Goal: Task Accomplishment & Management: Complete application form

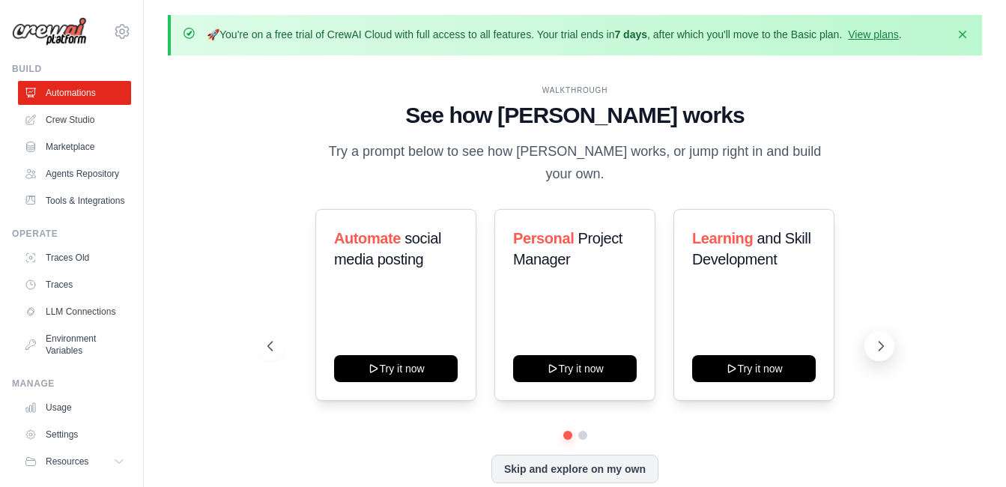
click at [881, 339] on icon at bounding box center [881, 346] width 15 height 15
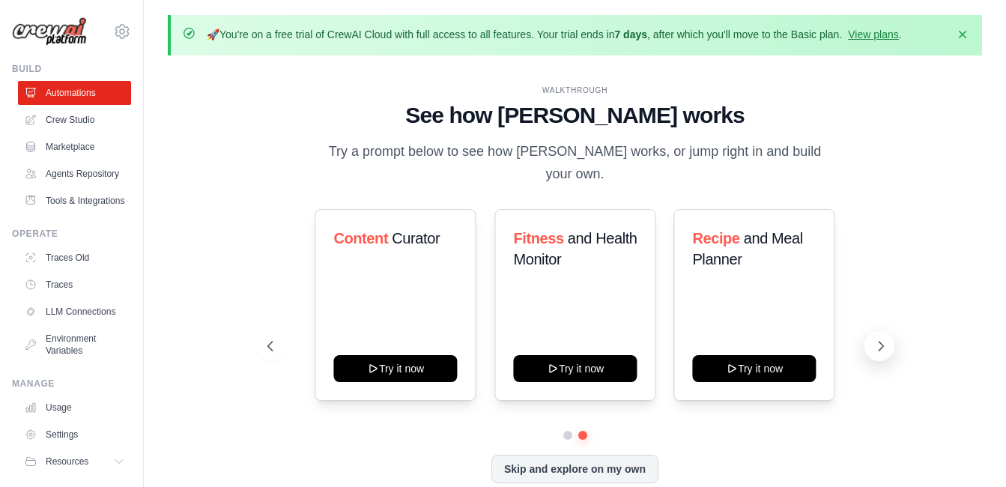
click at [877, 339] on icon at bounding box center [881, 346] width 15 height 15
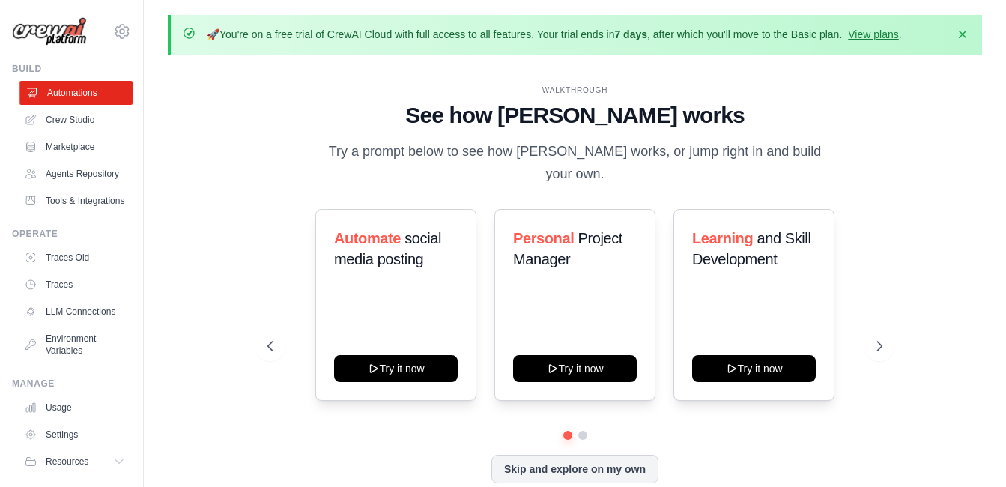
click at [69, 94] on link "Automations" at bounding box center [75, 93] width 113 height 24
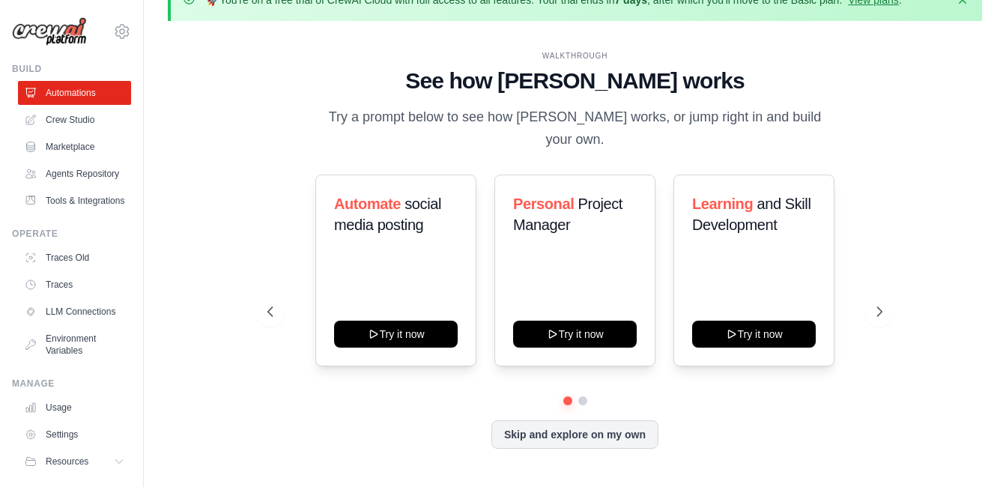
scroll to position [52, 0]
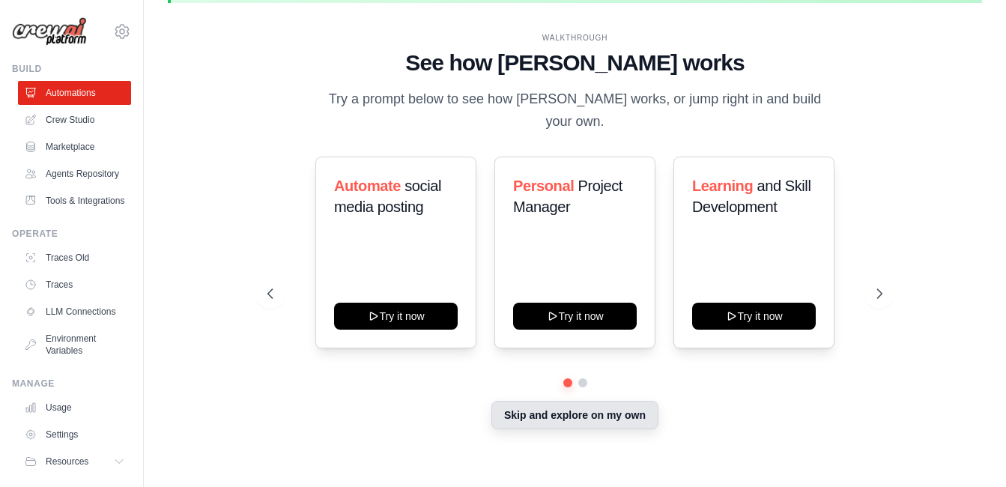
click at [579, 411] on button "Skip and explore on my own" at bounding box center [575, 415] width 167 height 28
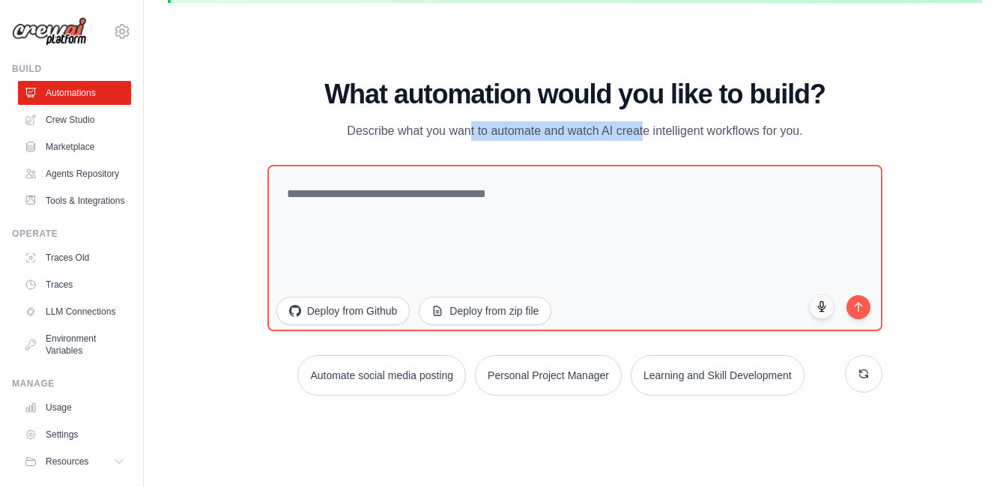
drag, startPoint x: 402, startPoint y: 131, endPoint x: 586, endPoint y: 135, distance: 183.6
click at [586, 135] on p "Describe what you want to automate and watch AI create intelligent workflows fo…" at bounding box center [576, 130] width 504 height 19
drag, startPoint x: 586, startPoint y: 135, endPoint x: 598, endPoint y: 154, distance: 22.9
click at [598, 154] on div "What automation would you like to build? Describe what you want to automate and…" at bounding box center [575, 237] width 616 height 316
drag, startPoint x: 486, startPoint y: 119, endPoint x: 671, endPoint y: 131, distance: 186.2
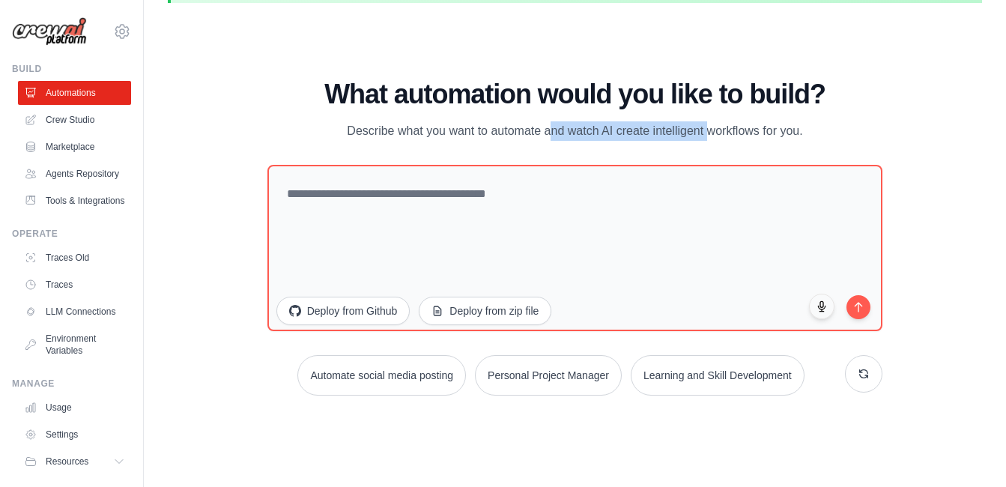
click at [671, 131] on div "What automation would you like to build? Describe what you want to automate and…" at bounding box center [575, 109] width 616 height 61
drag, startPoint x: 671, startPoint y: 131, endPoint x: 669, endPoint y: 149, distance: 18.1
click at [669, 149] on div "What automation would you like to build? Describe what you want to automate and…" at bounding box center [575, 237] width 616 height 316
click at [865, 367] on icon at bounding box center [864, 373] width 12 height 12
click at [864, 371] on icon at bounding box center [864, 373] width 12 height 12
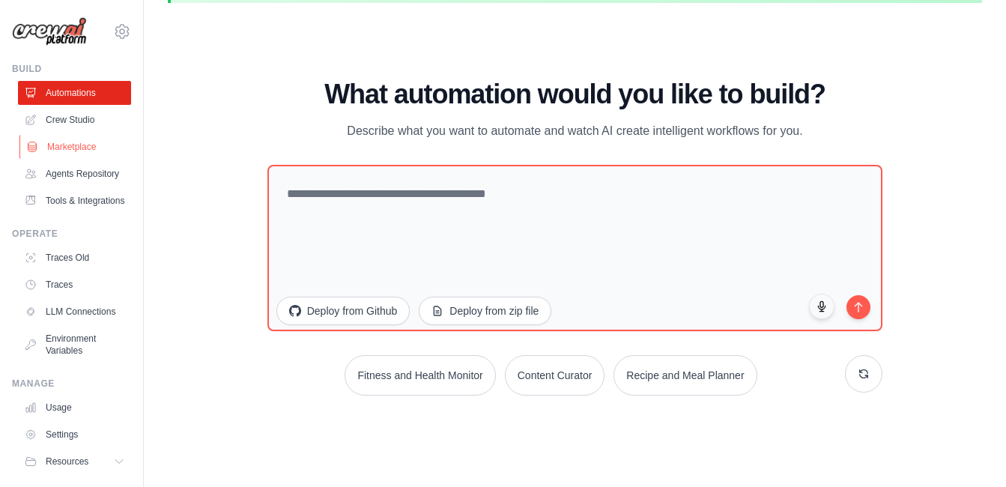
click at [76, 148] on link "Marketplace" at bounding box center [75, 147] width 113 height 24
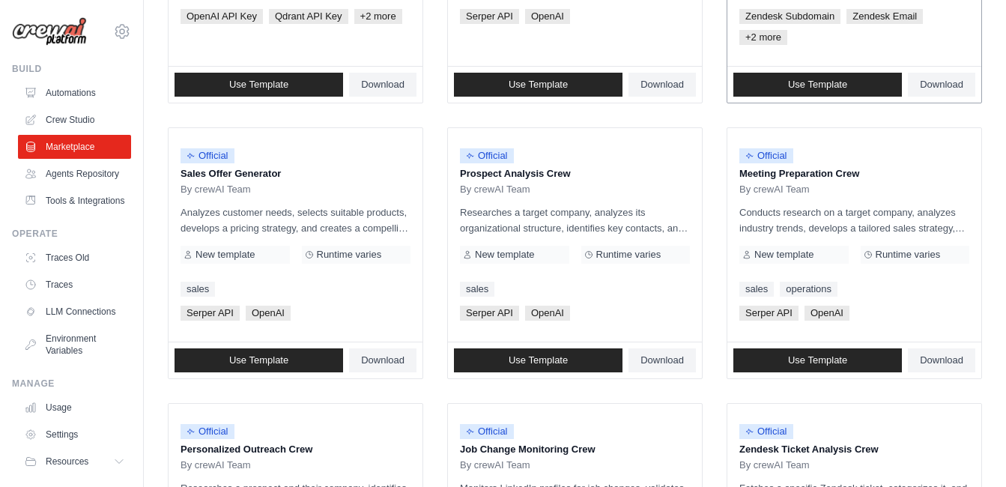
scroll to position [450, 0]
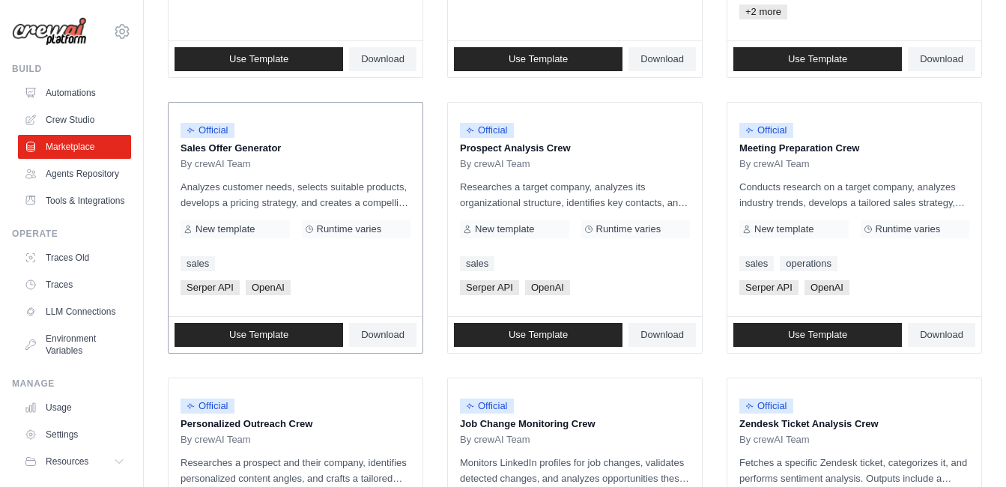
click at [225, 184] on p "Analyzes customer needs, selects suitable products, develops a pricing strategy…" at bounding box center [296, 194] width 230 height 31
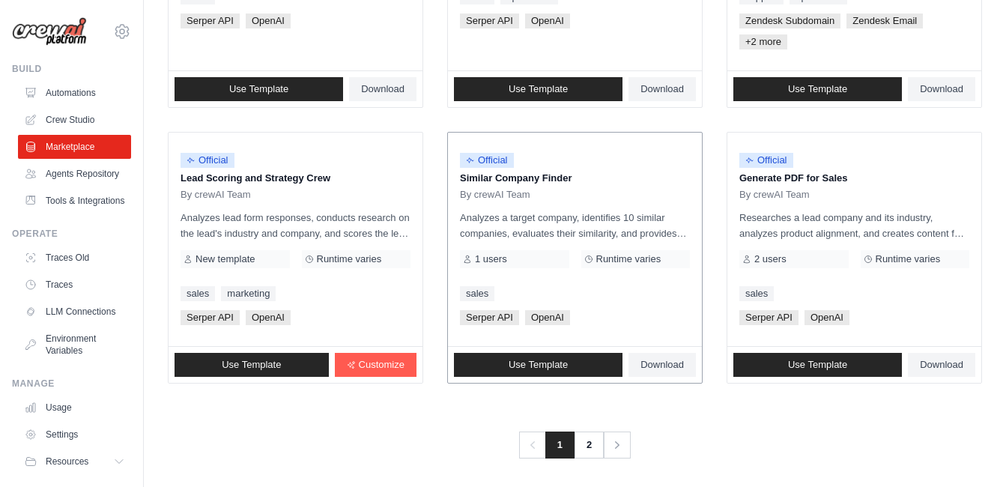
scroll to position [996, 0]
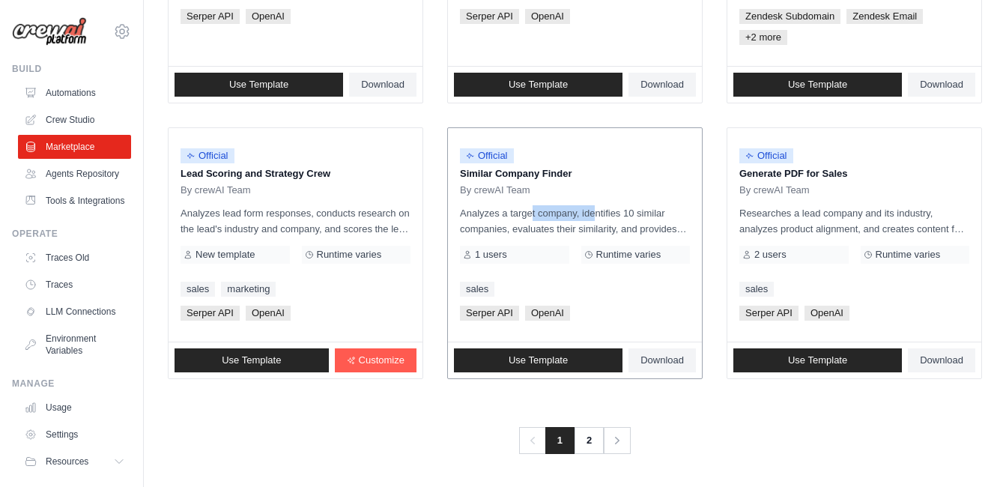
drag, startPoint x: 496, startPoint y: 214, endPoint x: 558, endPoint y: 211, distance: 62.2
click at [558, 211] on p "Analyzes a target company, identifies 10 similar companies, evaluates their sim…" at bounding box center [575, 220] width 230 height 31
drag, startPoint x: 558, startPoint y: 211, endPoint x: 608, endPoint y: 226, distance: 52.4
click at [608, 226] on p "Analyzes a target company, identifies 10 similar companies, evaluates their sim…" at bounding box center [575, 220] width 230 height 31
drag, startPoint x: 486, startPoint y: 212, endPoint x: 565, endPoint y: 220, distance: 79.0
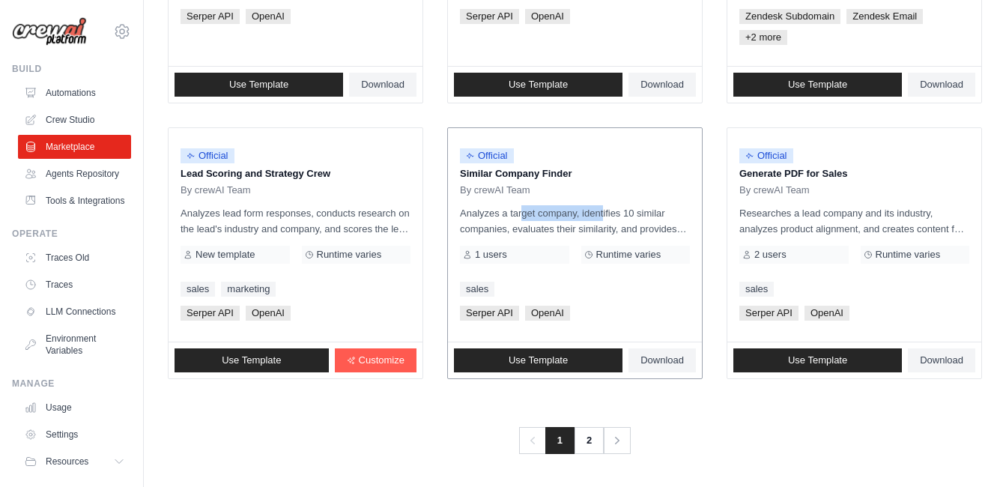
click at [565, 220] on p "Analyzes a target company, identifies 10 similar companies, evaluates their sim…" at bounding box center [575, 220] width 230 height 31
drag, startPoint x: 565, startPoint y: 220, endPoint x: 574, endPoint y: 235, distance: 18.1
click at [574, 235] on p "Analyzes a target company, identifies 10 similar companies, evaluates their sim…" at bounding box center [575, 220] width 230 height 31
drag, startPoint x: 486, startPoint y: 214, endPoint x: 622, endPoint y: 213, distance: 135.6
click at [622, 213] on p "Analyzes a target company, identifies 10 similar companies, evaluates their sim…" at bounding box center [575, 220] width 230 height 31
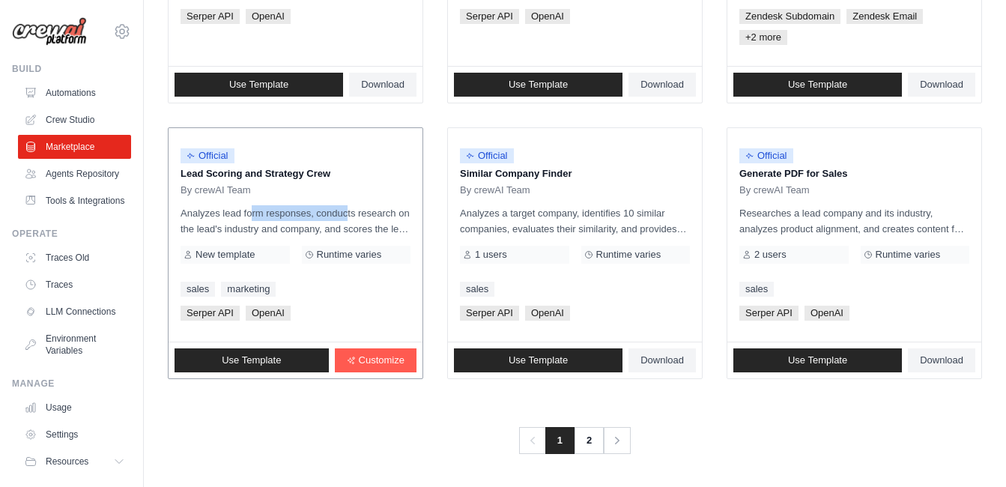
drag, startPoint x: 214, startPoint y: 213, endPoint x: 308, endPoint y: 213, distance: 93.7
click at [308, 213] on p "Analyzes lead form responses, conducts research on the lead's industry and comp…" at bounding box center [296, 220] width 230 height 31
drag, startPoint x: 308, startPoint y: 213, endPoint x: 283, endPoint y: 236, distance: 33.9
click at [283, 236] on p "Analyzes lead form responses, conducts research on the lead's industry and comp…" at bounding box center [296, 220] width 230 height 31
click at [590, 441] on link "2" at bounding box center [590, 440] width 30 height 27
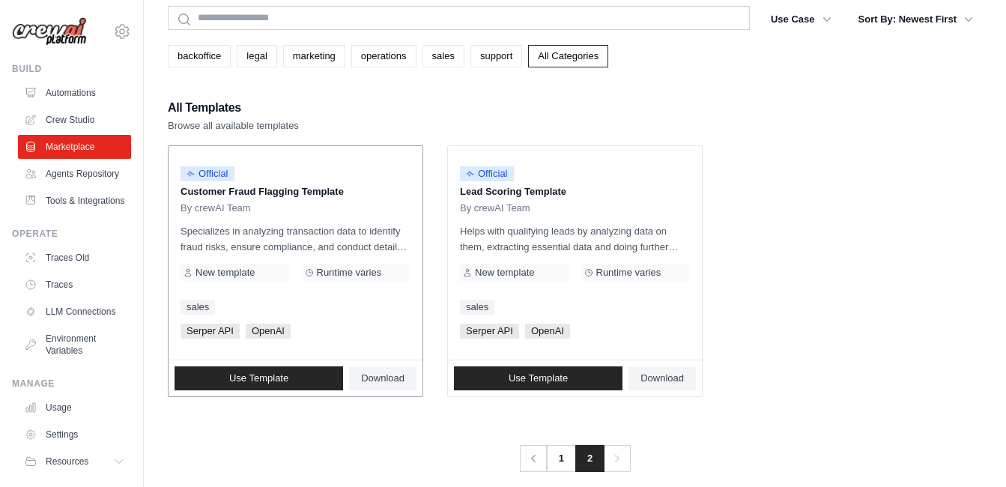
scroll to position [127, 0]
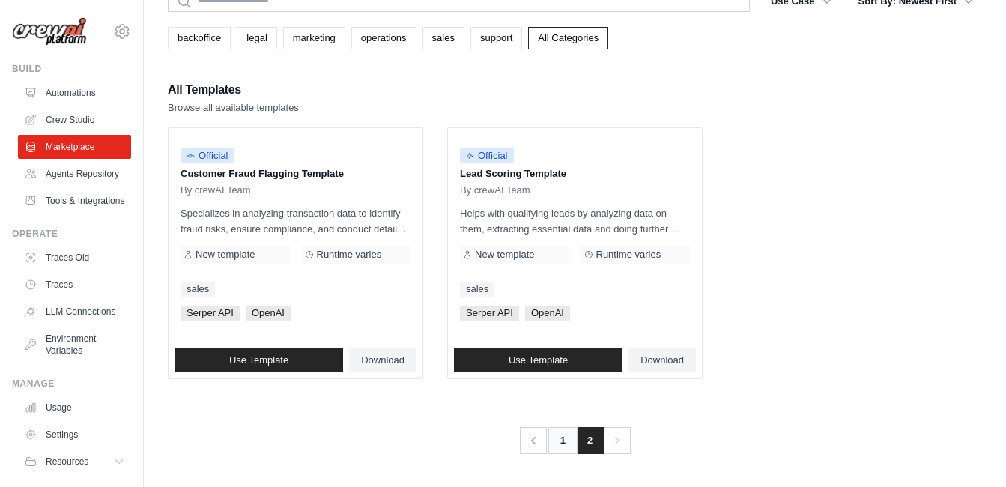
click at [560, 435] on link "1" at bounding box center [563, 440] width 30 height 27
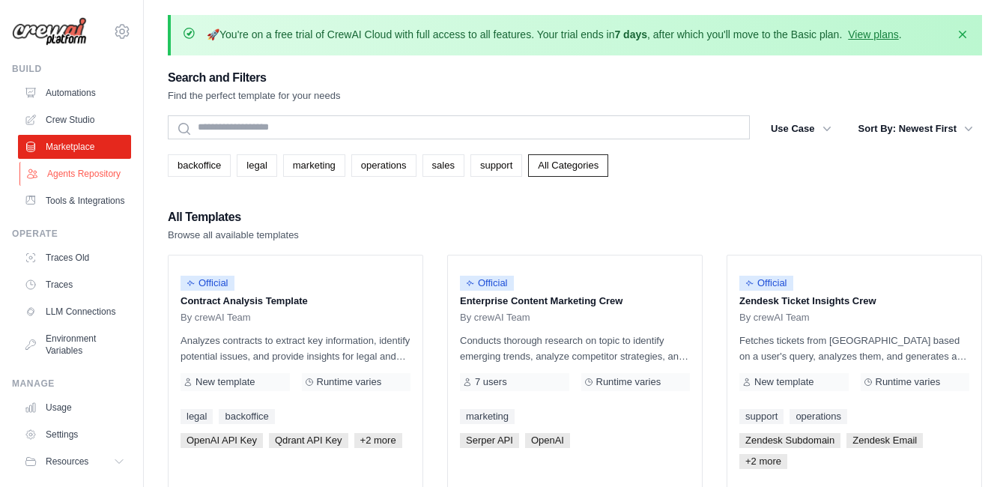
click at [59, 181] on link "Agents Repository" at bounding box center [75, 174] width 113 height 24
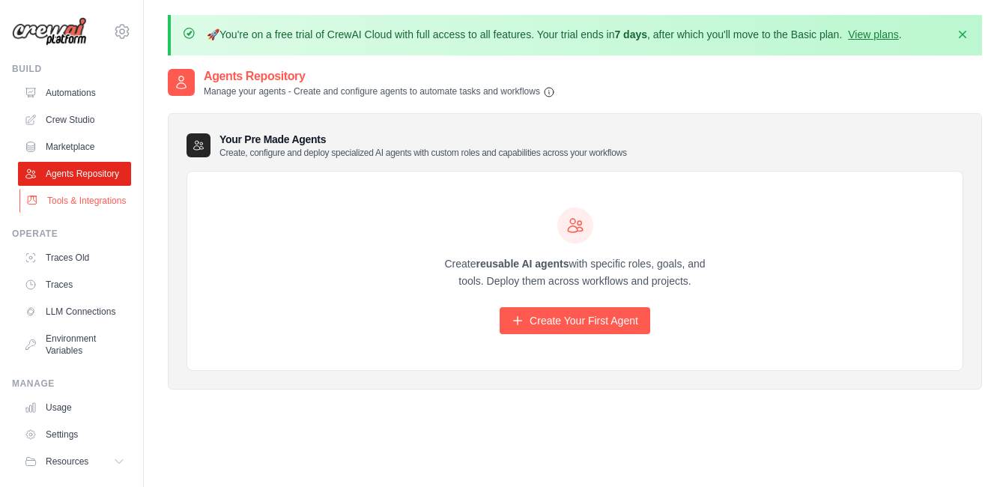
click at [64, 213] on link "Tools & Integrations" at bounding box center [75, 201] width 113 height 24
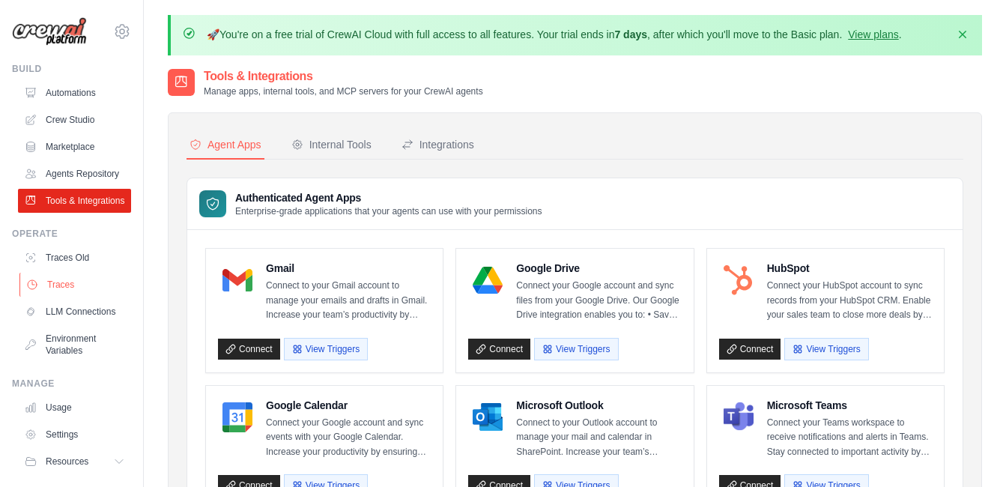
click at [59, 297] on link "Traces" at bounding box center [75, 285] width 113 height 24
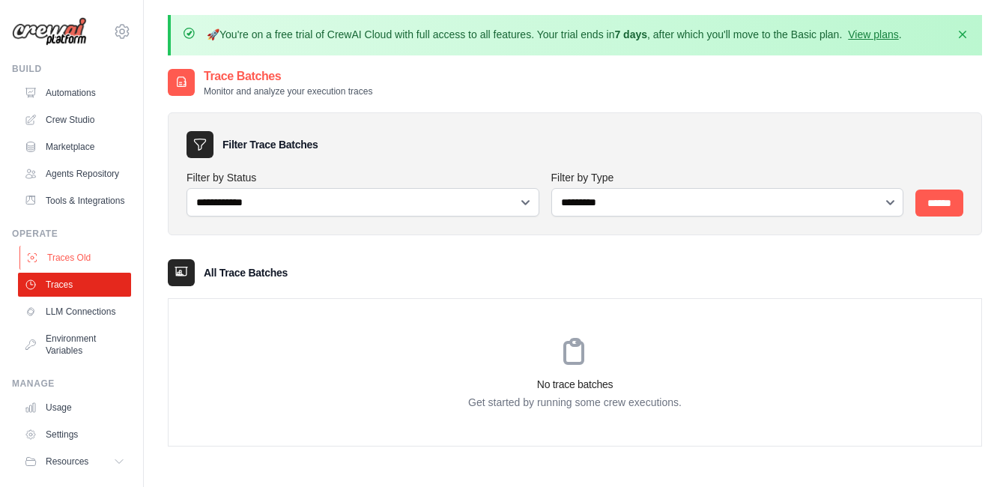
click at [62, 270] on link "Traces Old" at bounding box center [75, 258] width 113 height 24
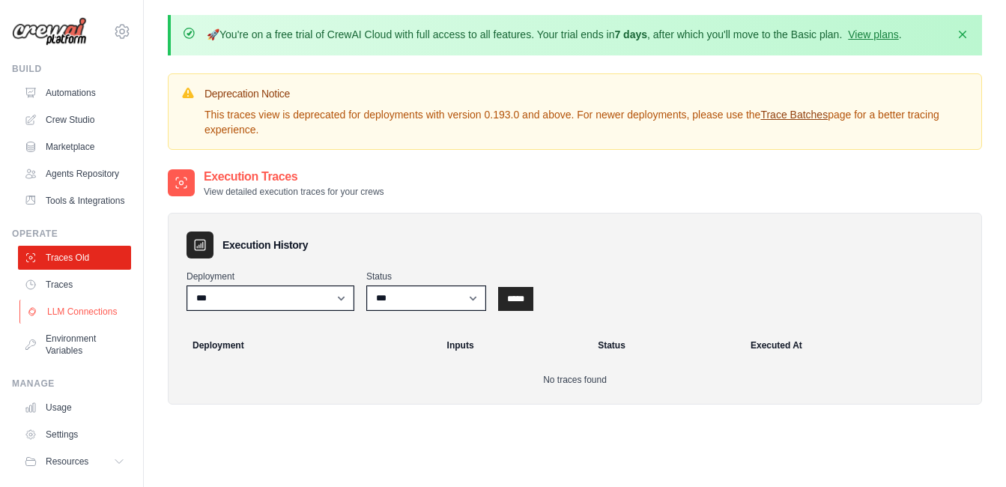
click at [61, 324] on link "LLM Connections" at bounding box center [75, 312] width 113 height 24
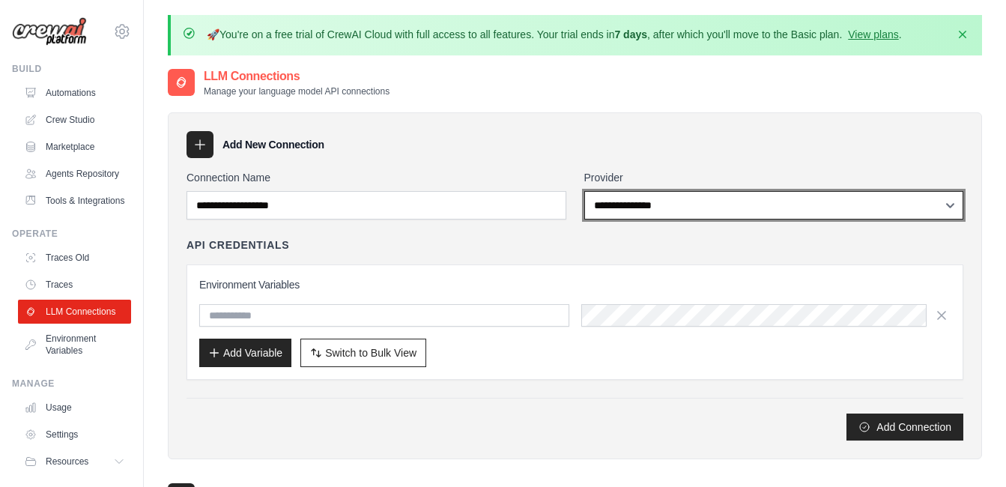
click at [641, 211] on select "**********" at bounding box center [774, 205] width 380 height 28
select select "******"
click at [584, 191] on select "**********" at bounding box center [774, 205] width 380 height 28
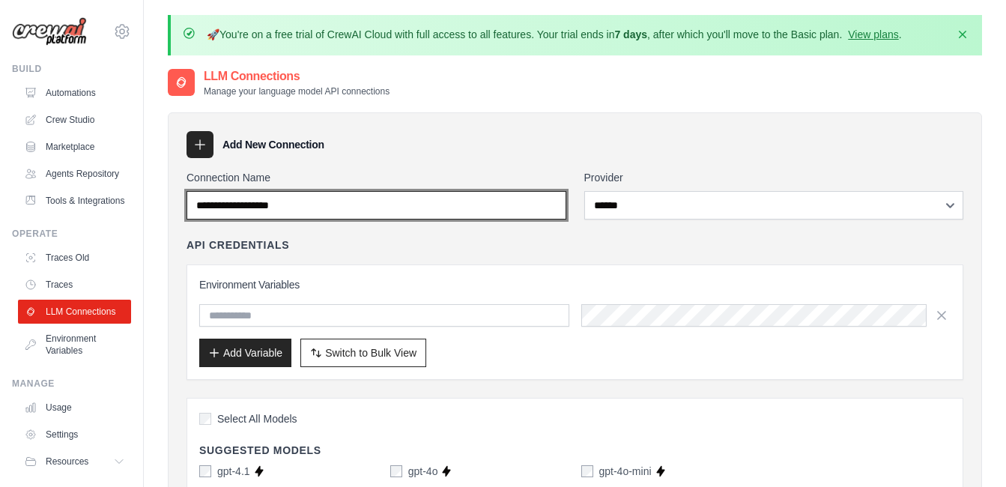
click at [363, 206] on input "Connection Name" at bounding box center [377, 205] width 380 height 28
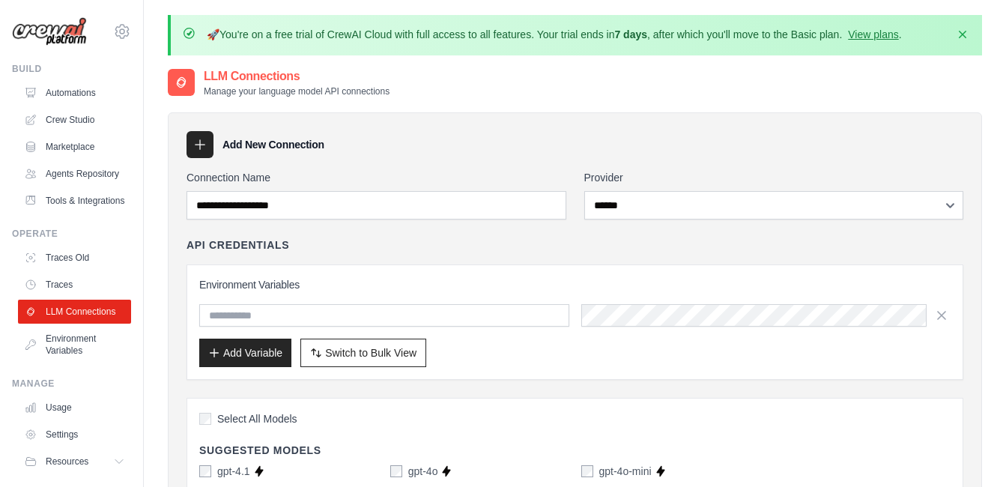
click at [358, 244] on div "API Credentials" at bounding box center [575, 245] width 777 height 15
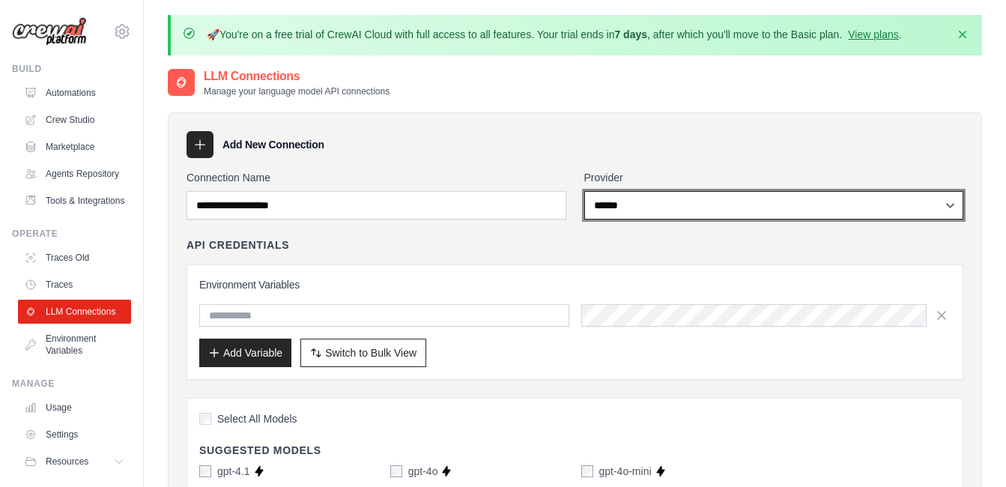
click at [628, 211] on select "**********" at bounding box center [774, 205] width 380 height 28
select select
click at [584, 191] on select "**********" at bounding box center [774, 205] width 380 height 28
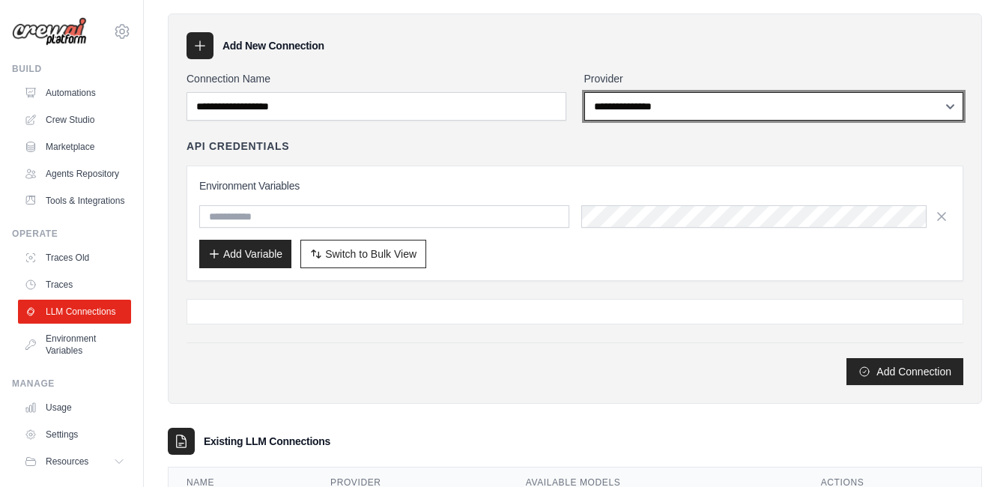
scroll to position [189, 0]
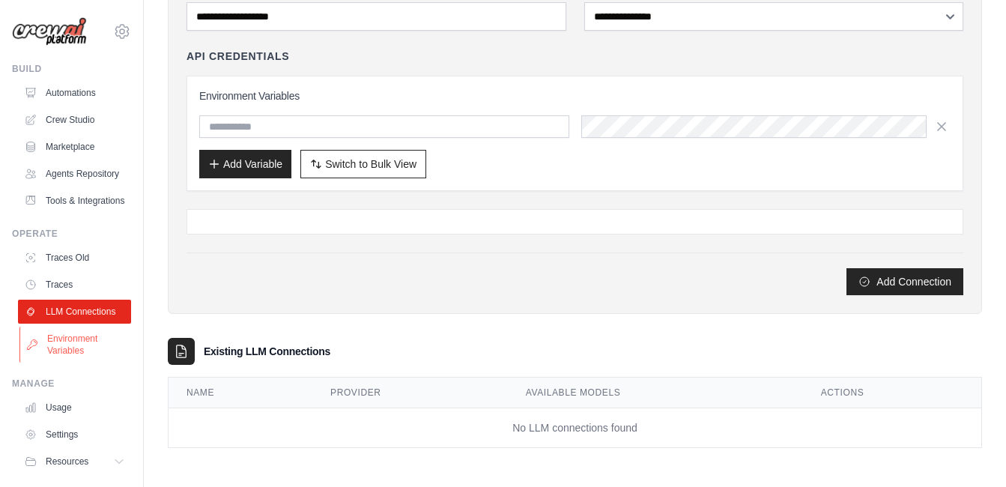
click at [66, 363] on link "Environment Variables" at bounding box center [75, 345] width 113 height 36
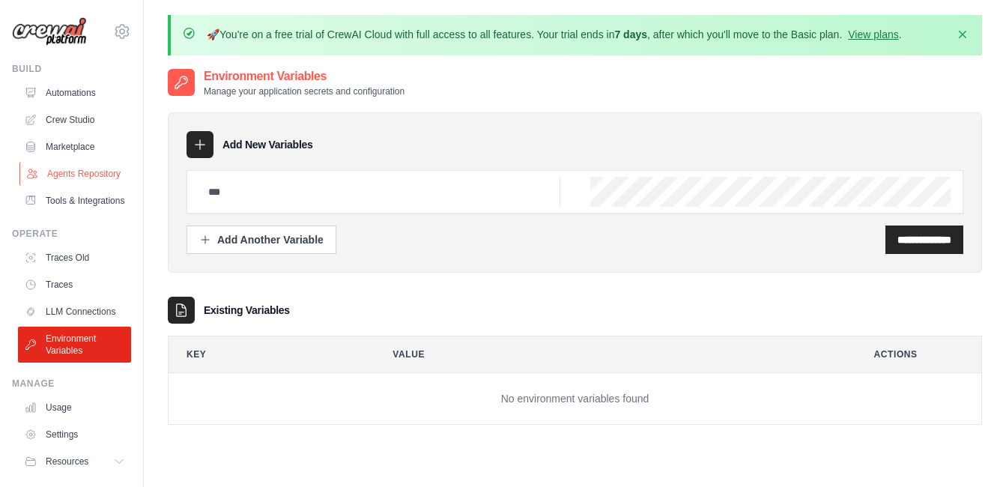
click at [66, 176] on link "Agents Repository" at bounding box center [75, 174] width 113 height 24
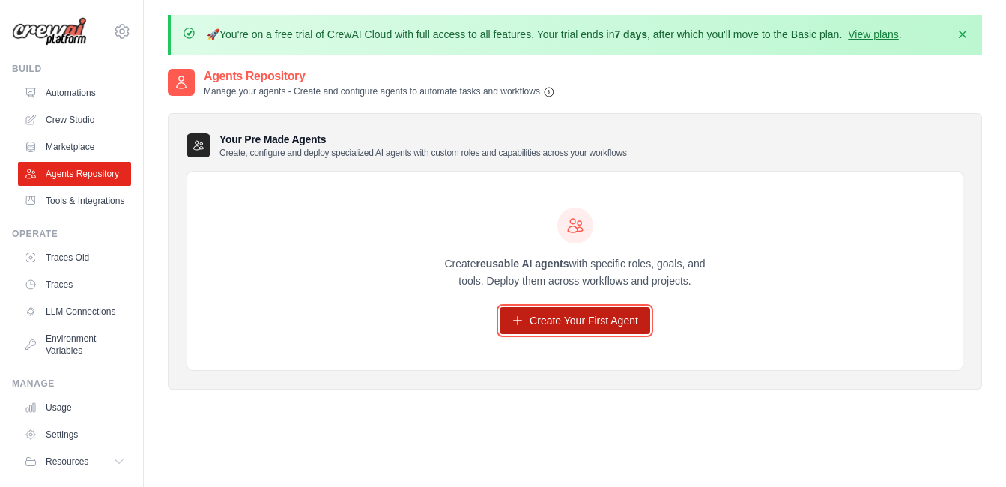
click at [569, 322] on link "Create Your First Agent" at bounding box center [575, 320] width 151 height 27
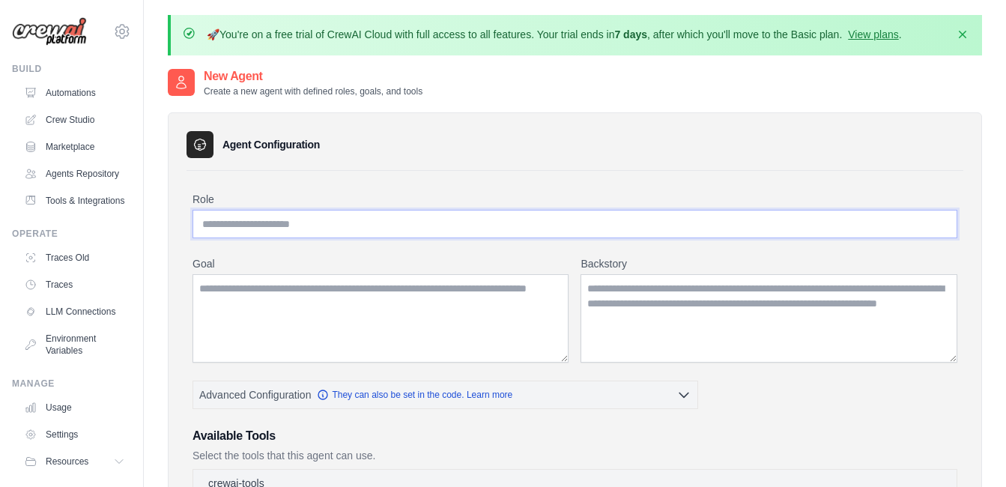
click at [302, 225] on input "Role" at bounding box center [575, 224] width 765 height 28
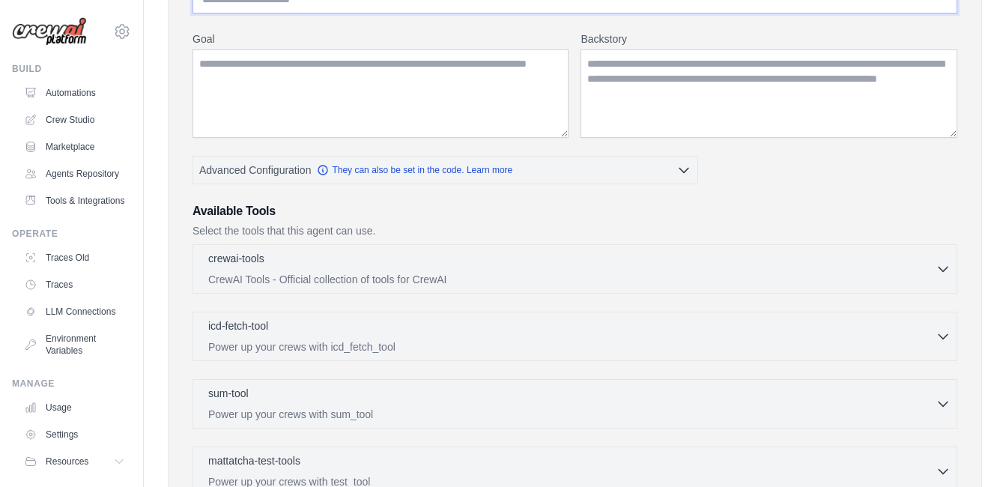
scroll to position [300, 0]
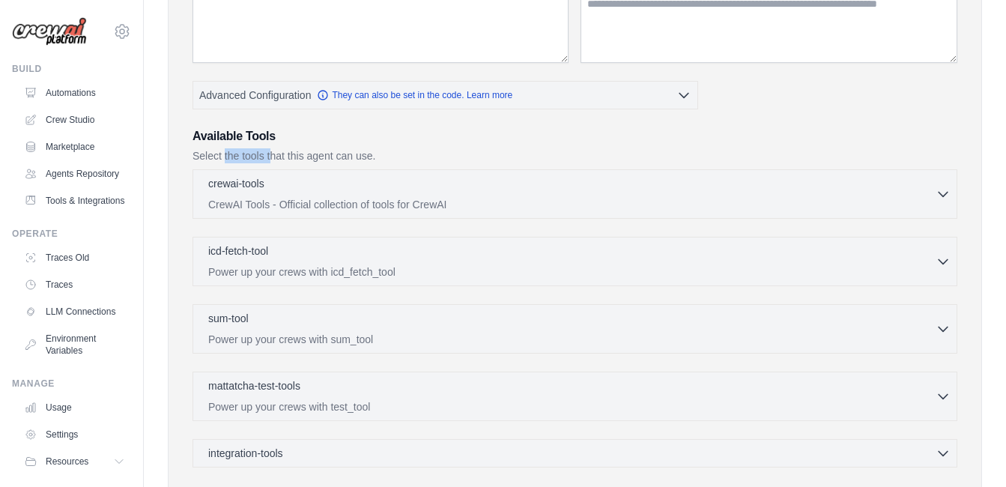
drag, startPoint x: 225, startPoint y: 157, endPoint x: 269, endPoint y: 153, distance: 44.4
click at [269, 153] on p "Select the tools that this agent can use." at bounding box center [575, 155] width 765 height 15
drag, startPoint x: 269, startPoint y: 153, endPoint x: 435, endPoint y: 143, distance: 166.6
click at [435, 143] on h3 "Available Tools" at bounding box center [575, 136] width 765 height 18
click at [573, 201] on p "CrewAI Tools - Official collection of tools for CrewAI" at bounding box center [572, 203] width 728 height 15
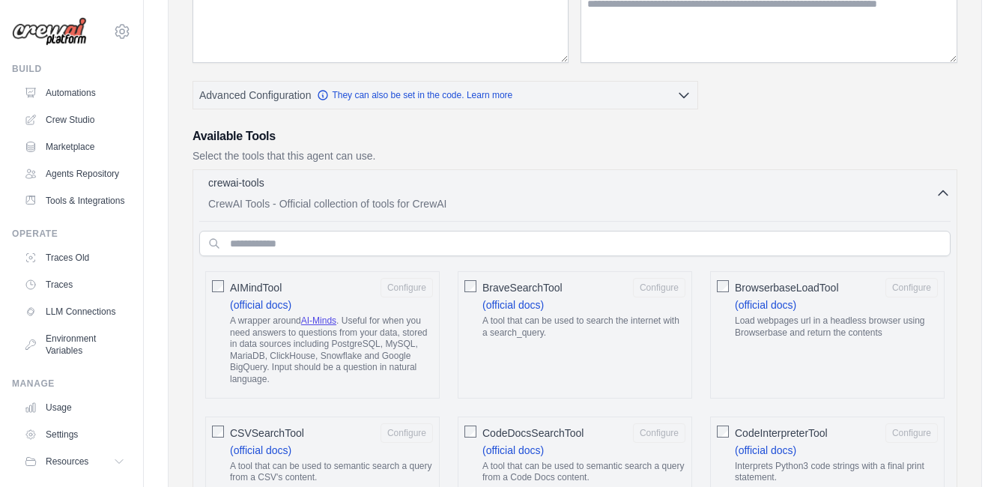
click at [573, 201] on p "CrewAI Tools - Official collection of tools for CrewAI" at bounding box center [572, 203] width 728 height 15
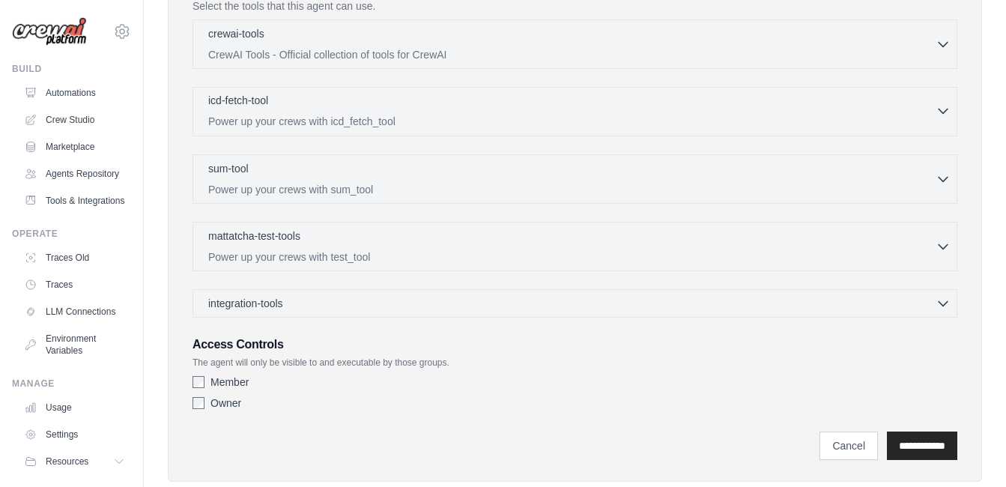
scroll to position [483, 0]
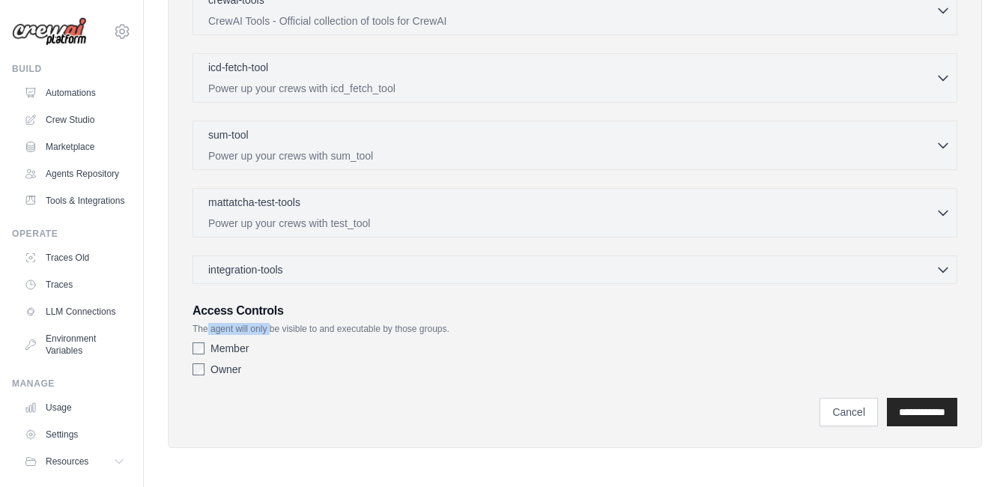
drag, startPoint x: 209, startPoint y: 325, endPoint x: 273, endPoint y: 329, distance: 63.8
click at [273, 329] on p "The agent will only be visible to and executable by those groups." at bounding box center [575, 329] width 765 height 12
drag, startPoint x: 273, startPoint y: 329, endPoint x: 296, endPoint y: 360, distance: 39.1
click at [296, 360] on div "Member Owner" at bounding box center [575, 362] width 765 height 42
drag, startPoint x: 257, startPoint y: 331, endPoint x: 342, endPoint y: 331, distance: 84.7
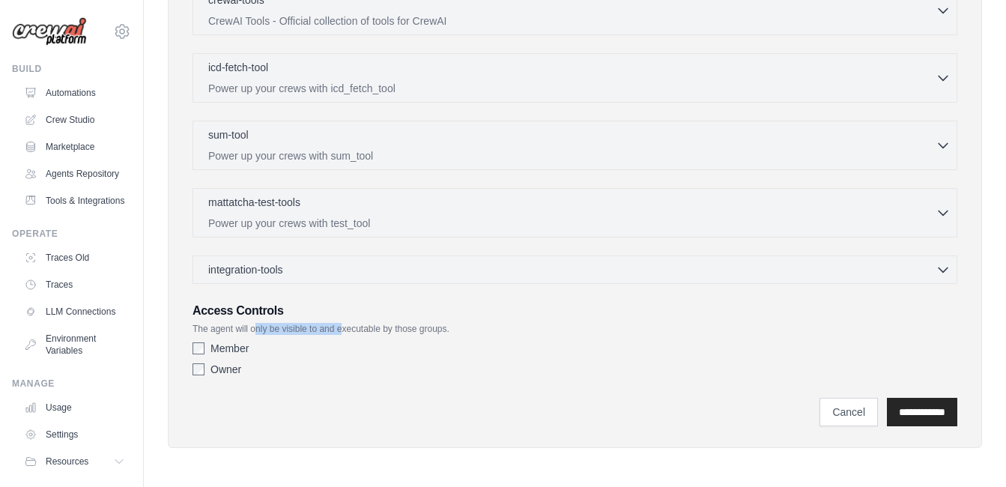
click at [342, 331] on p "The agent will only be visible to and executable by those groups." at bounding box center [575, 329] width 765 height 12
drag, startPoint x: 342, startPoint y: 331, endPoint x: 356, endPoint y: 368, distance: 39.4
click at [356, 368] on div "Owner" at bounding box center [575, 369] width 765 height 15
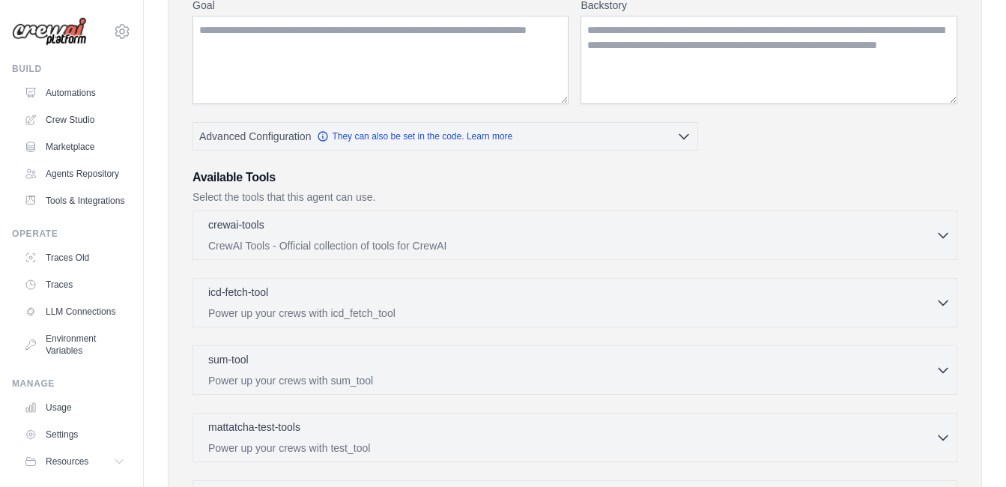
scroll to position [34, 0]
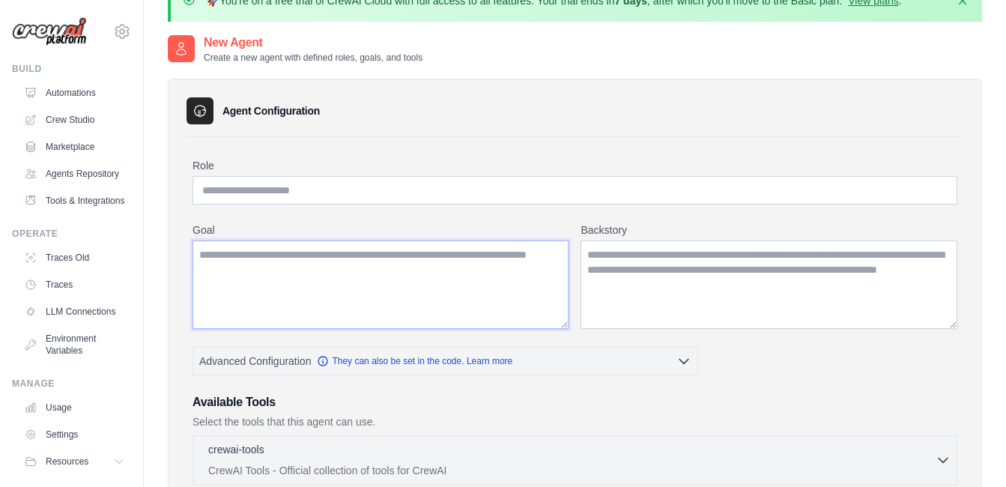
click at [332, 258] on textarea "Goal" at bounding box center [381, 285] width 376 height 88
click at [635, 262] on textarea "Backstory" at bounding box center [769, 285] width 377 height 88
paste textarea "**********"
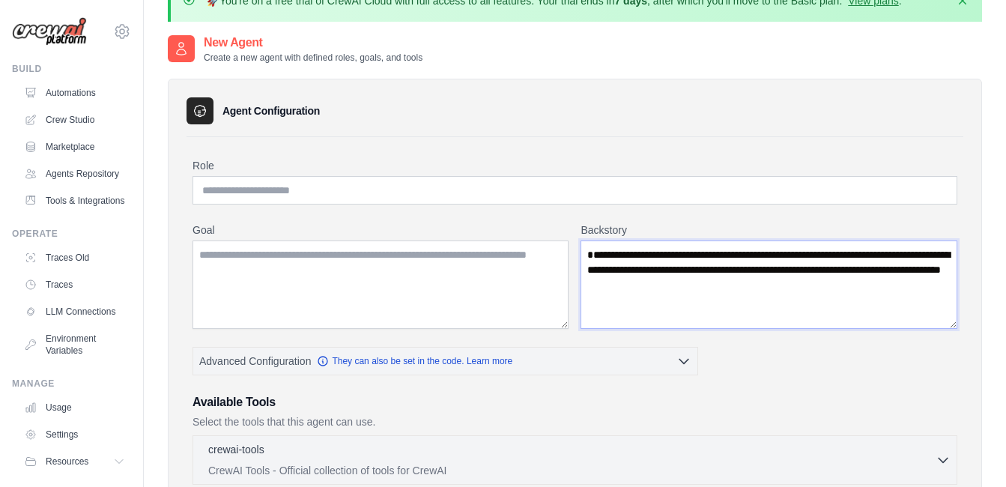
click at [592, 254] on textarea "**********" at bounding box center [769, 285] width 377 height 88
click at [715, 254] on textarea "**********" at bounding box center [769, 285] width 377 height 88
click at [717, 256] on textarea "**********" at bounding box center [769, 285] width 377 height 88
type textarea "**********"
click at [262, 258] on textarea "Goal" at bounding box center [381, 285] width 376 height 88
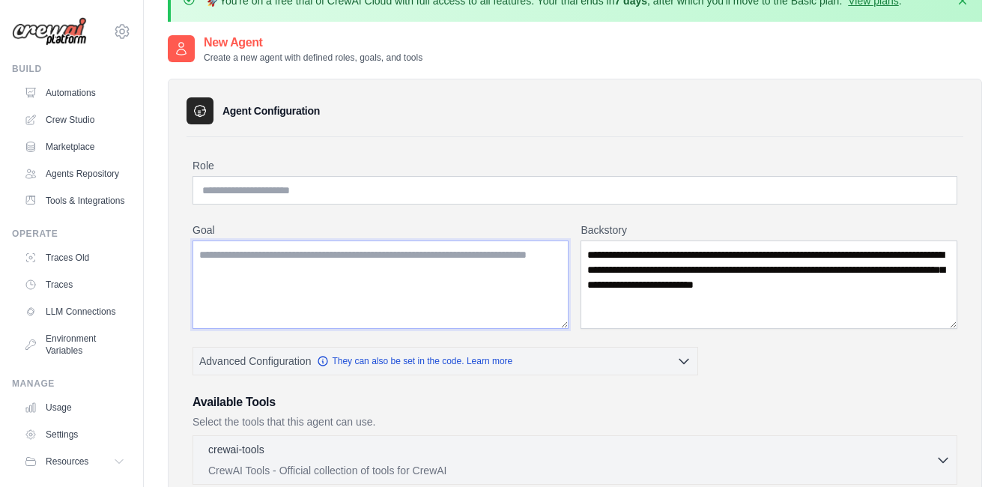
click at [301, 254] on textarea "Goal" at bounding box center [381, 285] width 376 height 88
click at [405, 255] on textarea "Goal" at bounding box center [381, 285] width 376 height 88
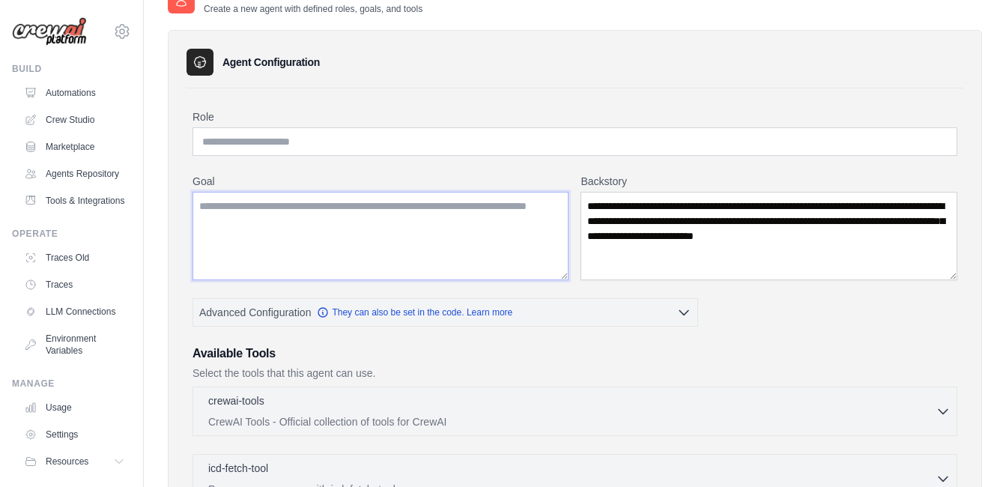
scroll to position [109, 0]
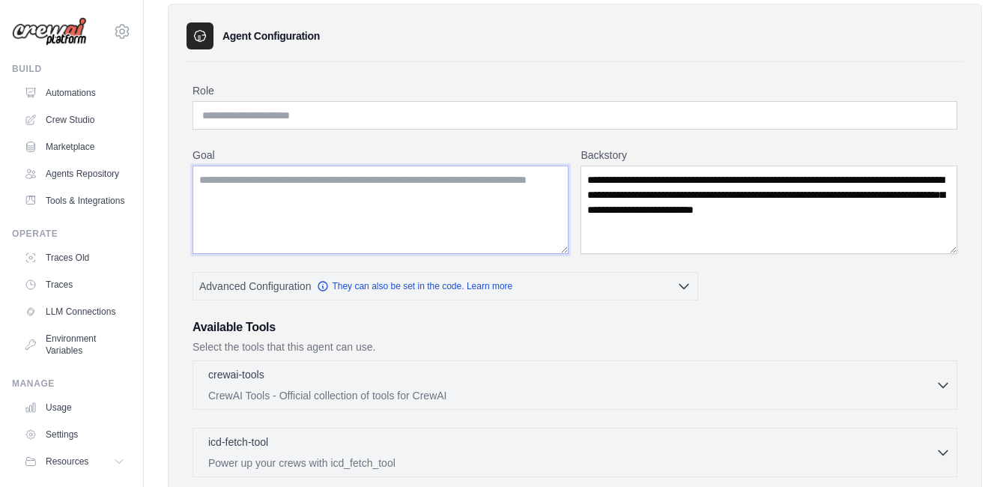
click at [407, 217] on textarea "Goal" at bounding box center [381, 210] width 376 height 88
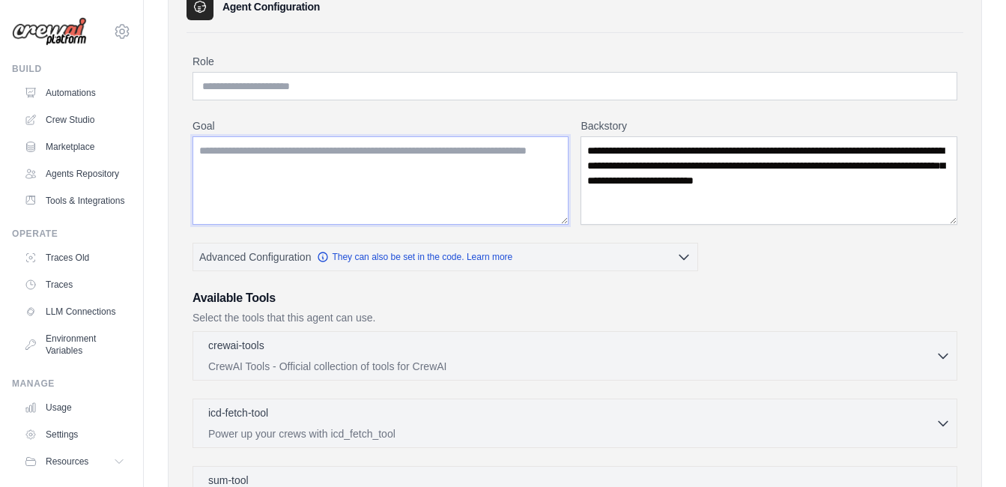
scroll to position [150, 0]
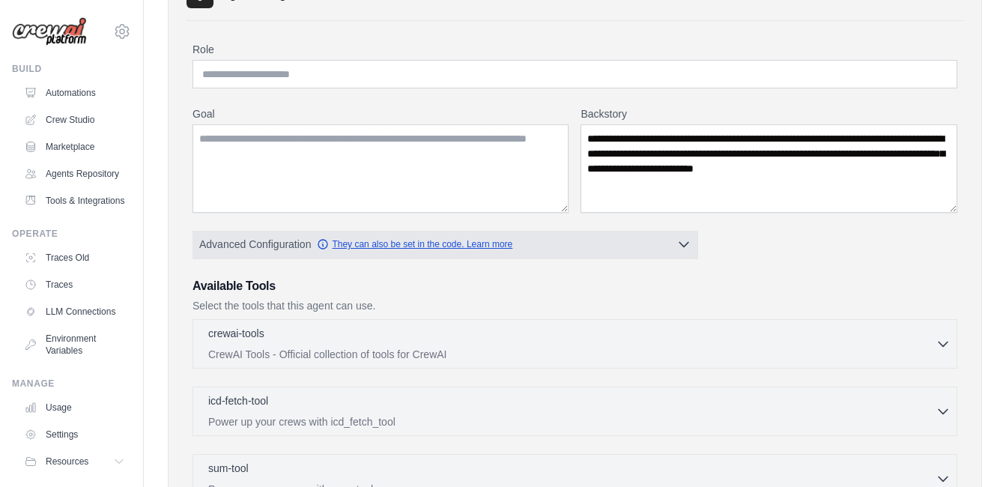
click at [391, 247] on link "They can also be set in the code. Learn more" at bounding box center [415, 244] width 196 height 12
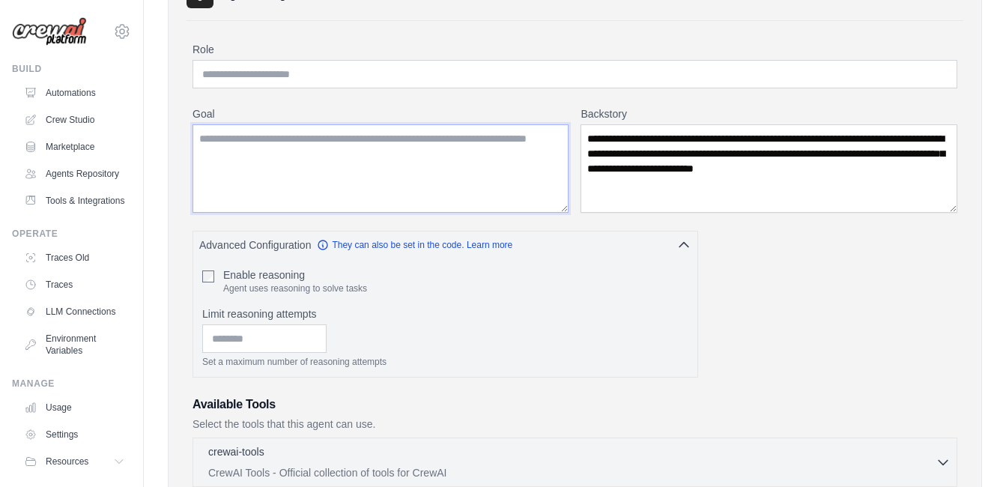
click at [259, 140] on textarea "Goal" at bounding box center [381, 168] width 376 height 88
type textarea "*"
click at [420, 143] on textarea "**********" at bounding box center [381, 168] width 376 height 88
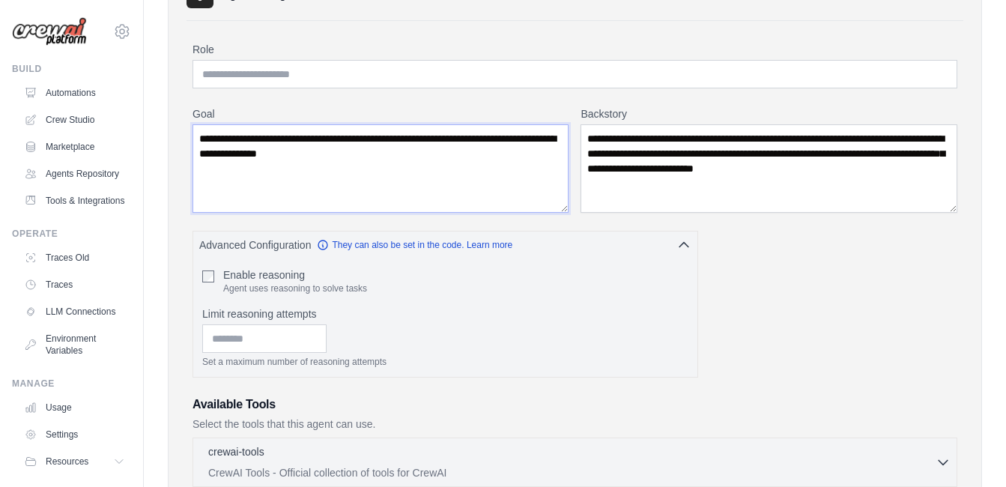
click at [446, 139] on textarea "**********" at bounding box center [381, 168] width 376 height 88
click at [411, 154] on textarea "**********" at bounding box center [381, 168] width 376 height 88
click at [247, 153] on textarea "**********" at bounding box center [381, 168] width 376 height 88
click at [472, 154] on textarea "**********" at bounding box center [381, 168] width 376 height 88
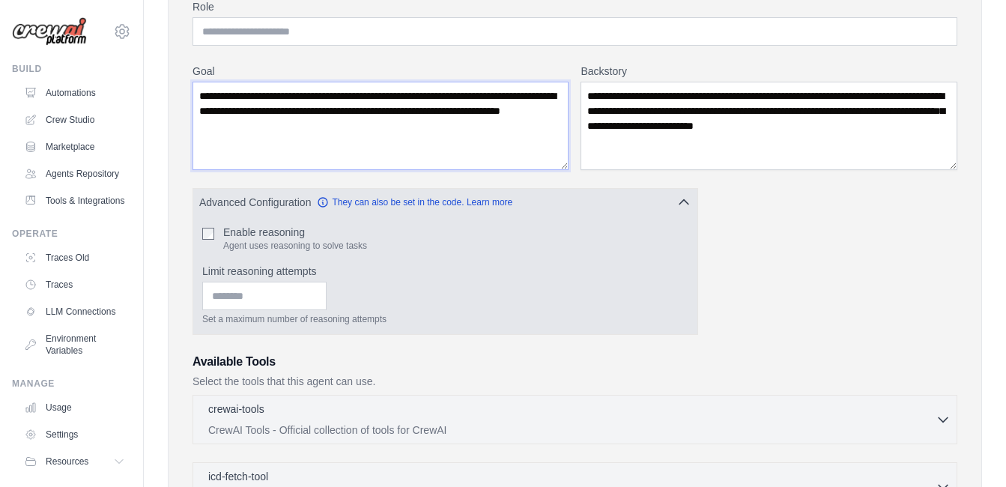
scroll to position [225, 0]
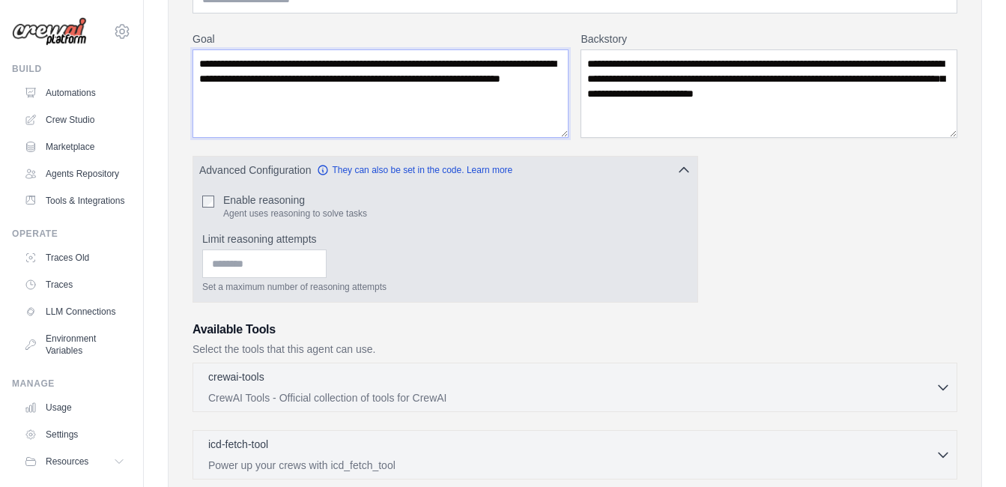
type textarea "**********"
type input "*"
click at [327, 260] on input "*" at bounding box center [264, 264] width 124 height 28
click at [327, 269] on input "*" at bounding box center [264, 264] width 124 height 28
click at [267, 271] on input "*" at bounding box center [264, 264] width 124 height 28
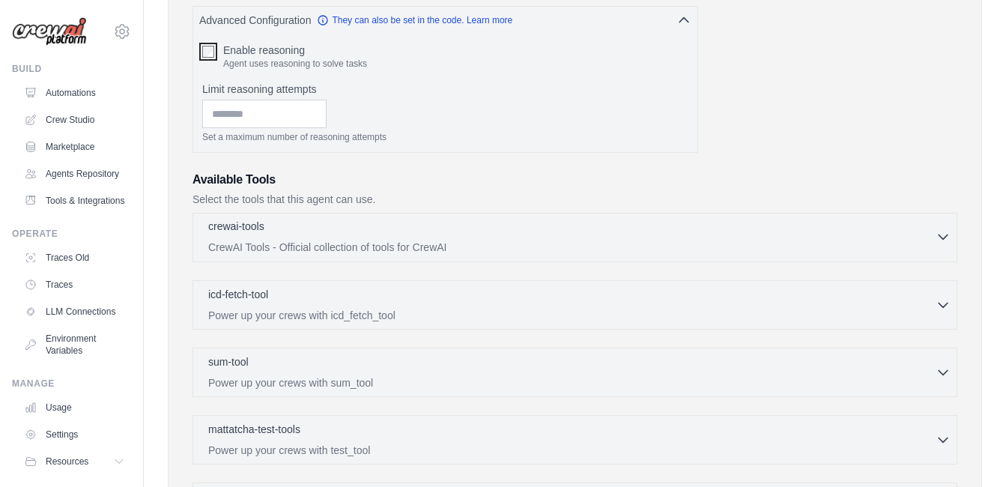
scroll to position [450, 0]
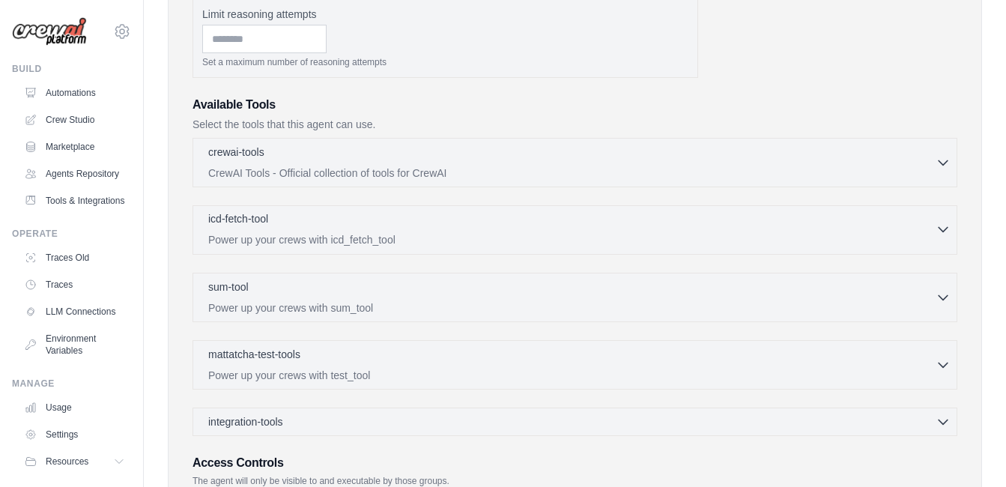
click at [518, 235] on p "Power up your crews with icd_fetch_tool" at bounding box center [572, 239] width 728 height 15
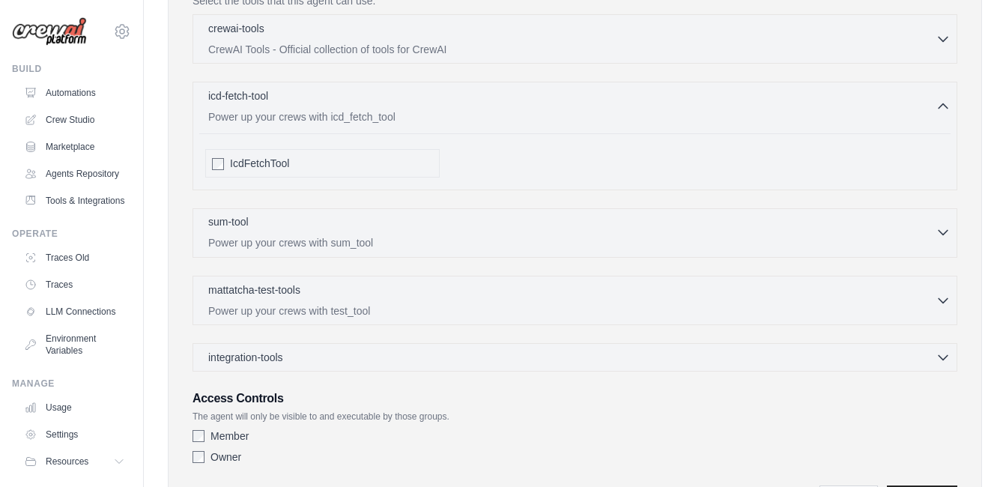
scroll to position [599, 0]
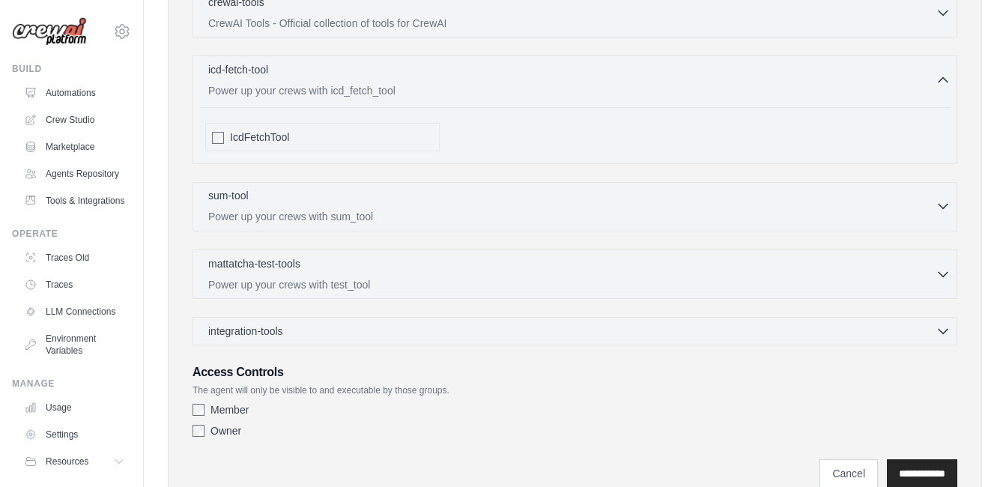
click at [424, 216] on p "Power up your crews with sum_tool" at bounding box center [572, 216] width 728 height 15
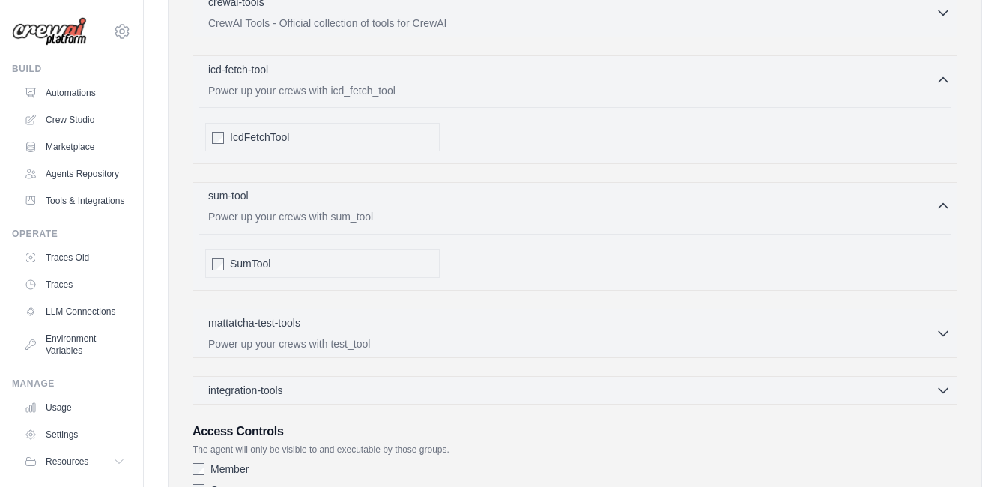
click at [423, 217] on p "Power up your crews with sum_tool" at bounding box center [572, 216] width 728 height 15
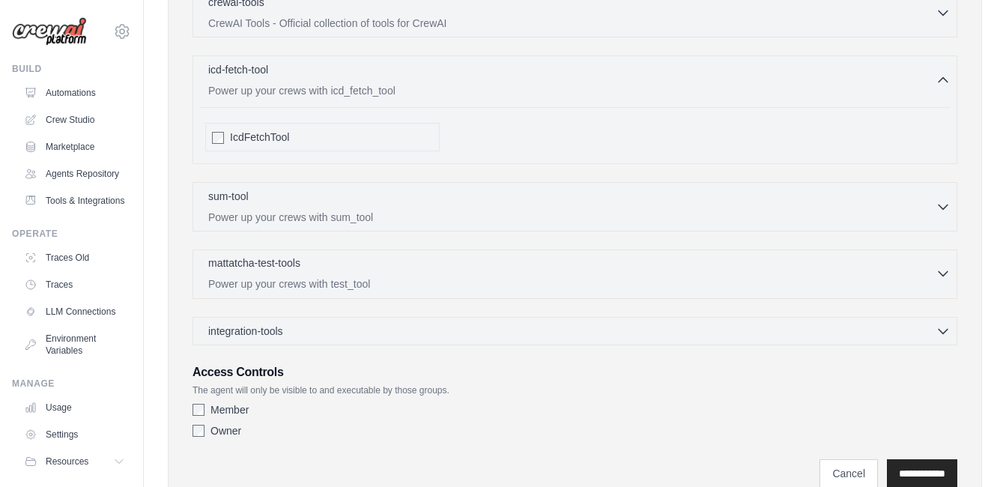
click at [406, 279] on p "Power up your crews with test_tool" at bounding box center [572, 283] width 728 height 15
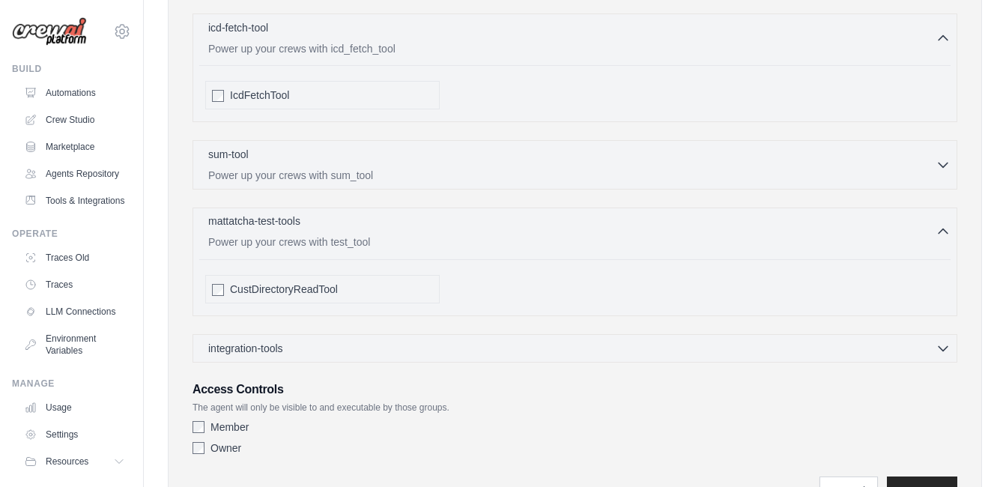
scroll to position [674, 0]
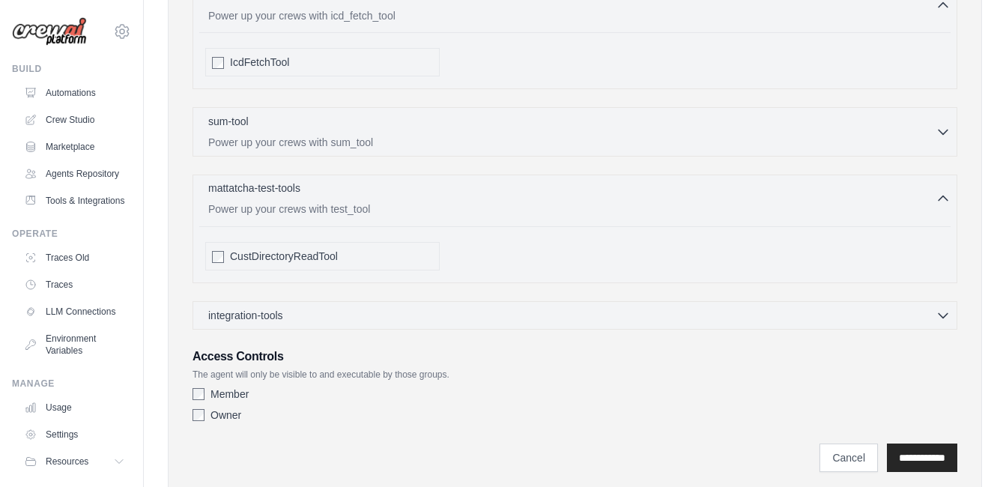
click at [416, 210] on p "Power up your crews with test_tool" at bounding box center [572, 209] width 728 height 15
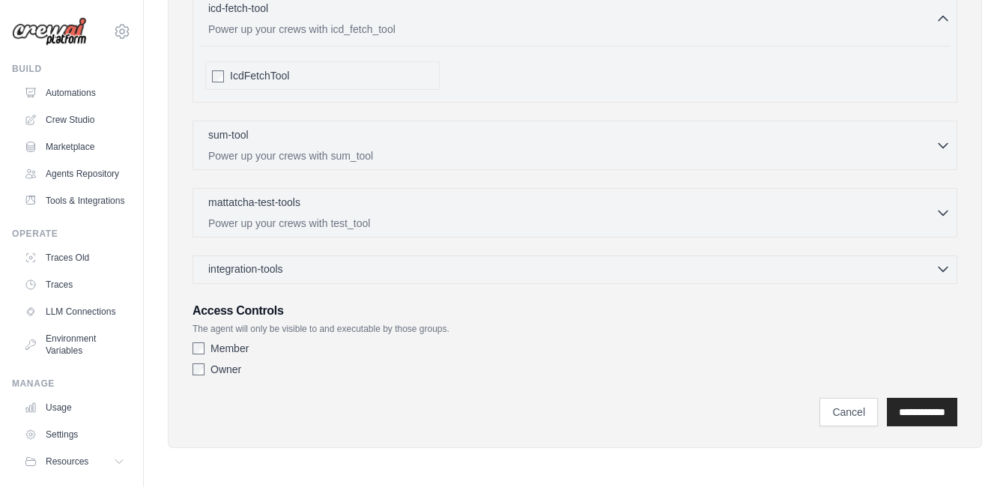
click at [369, 270] on div "integration-tools 0 selected" at bounding box center [579, 269] width 743 height 15
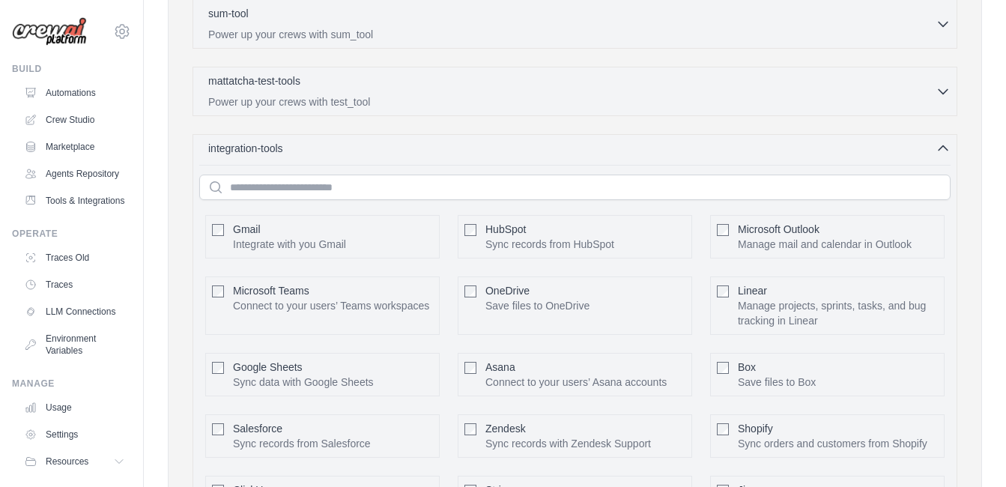
scroll to position [717, 0]
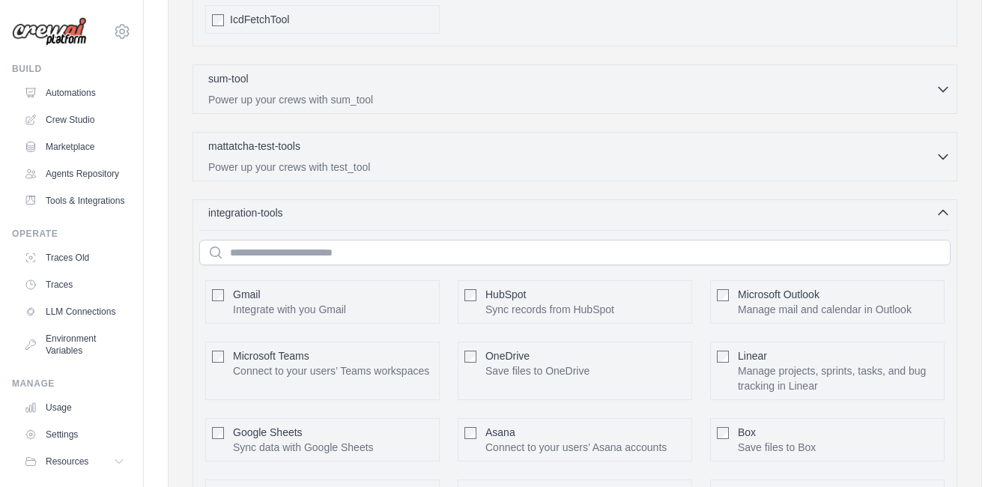
click at [941, 215] on icon "button" at bounding box center [943, 212] width 15 height 15
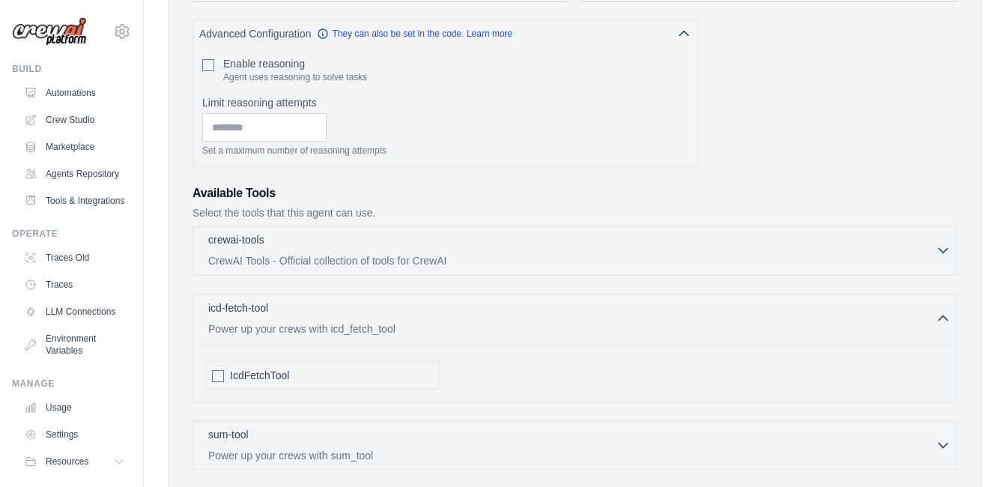
click at [488, 261] on p "CrewAI Tools - Official collection of tools for CrewAI" at bounding box center [572, 260] width 728 height 15
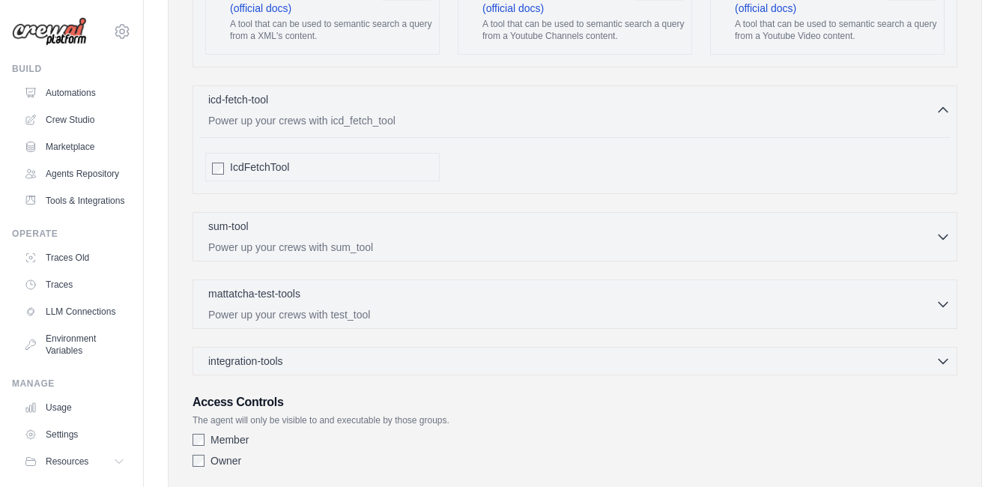
scroll to position [3199, 0]
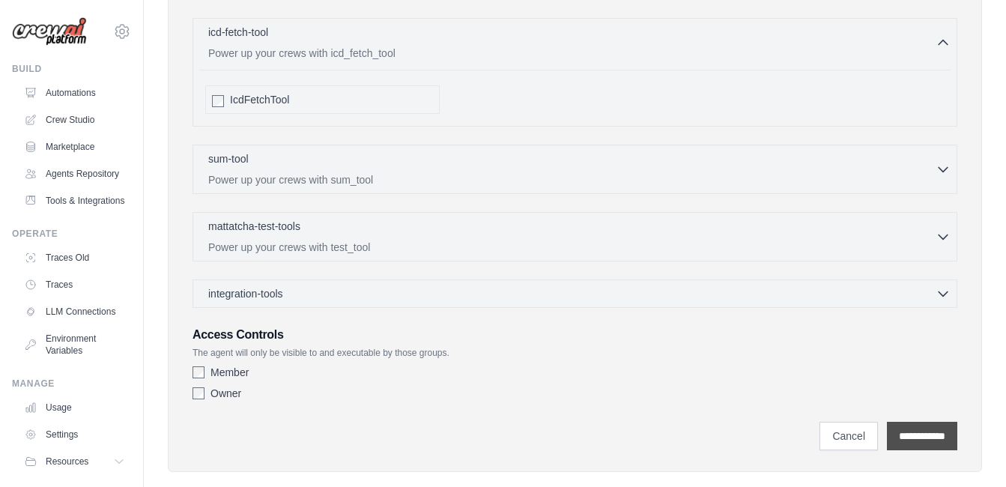
click at [913, 422] on input "**********" at bounding box center [922, 436] width 70 height 28
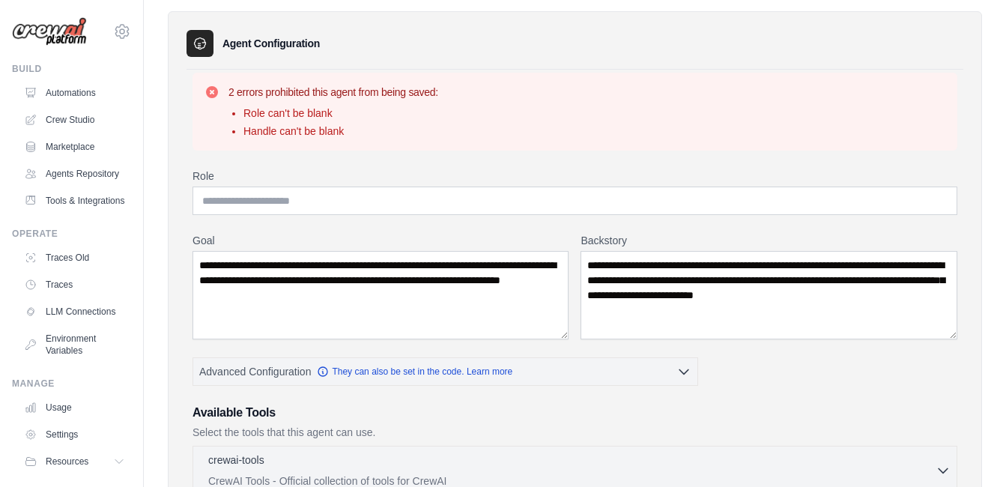
scroll to position [75, 0]
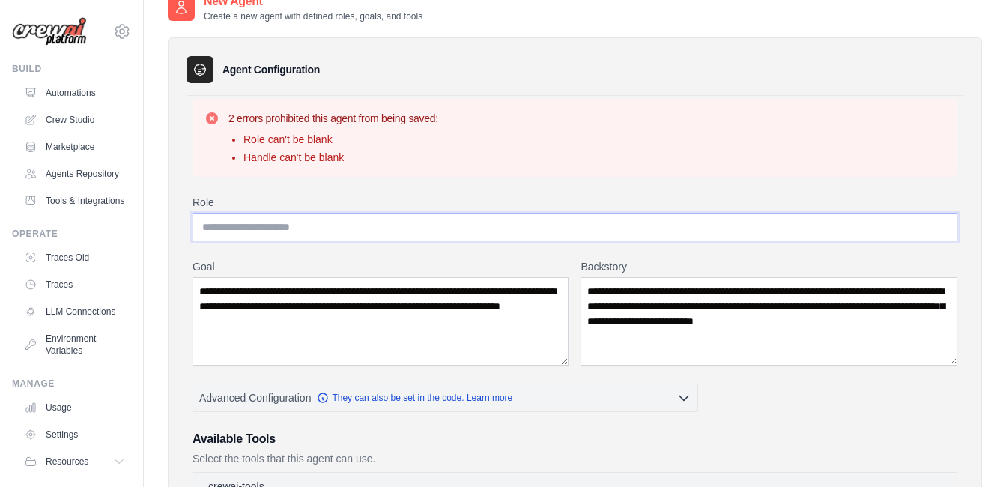
click at [343, 229] on input "Role" at bounding box center [575, 227] width 765 height 28
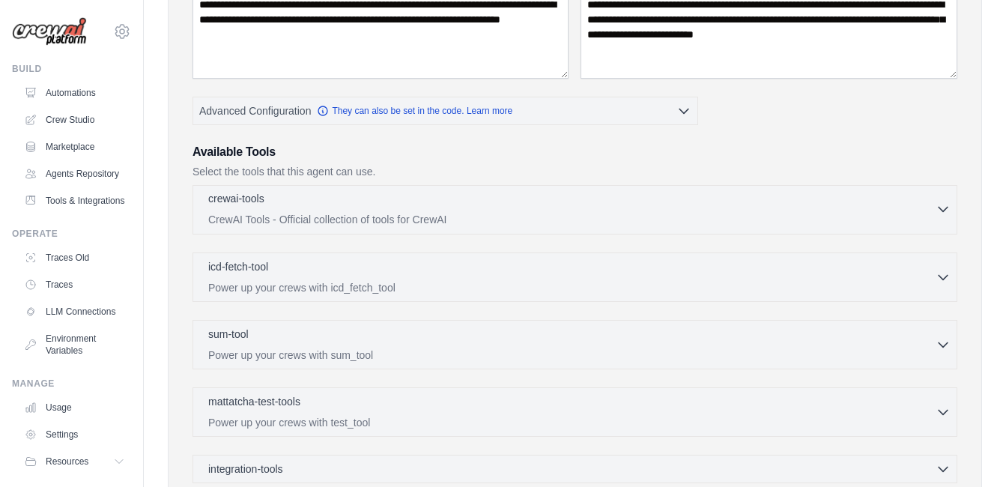
scroll to position [375, 0]
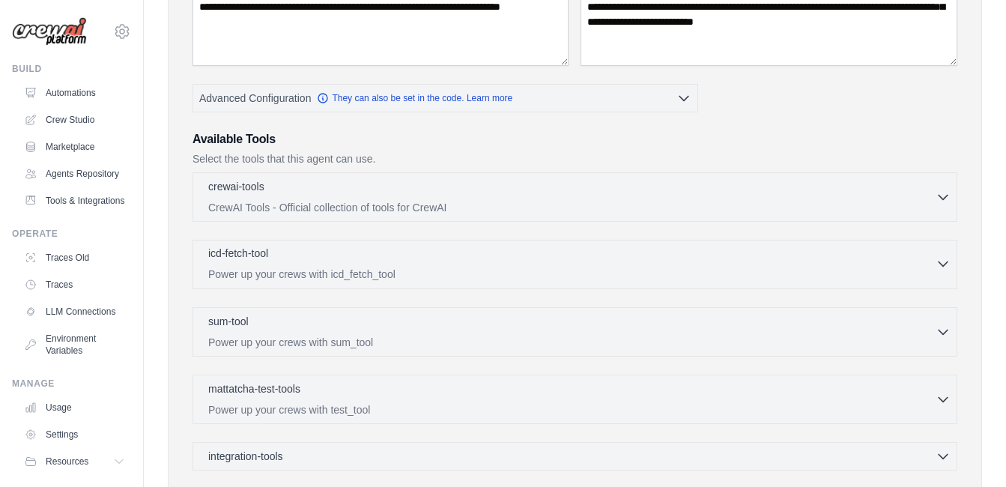
type input "**********"
click at [498, 274] on p "Power up your crews with icd_fetch_tool" at bounding box center [572, 274] width 728 height 15
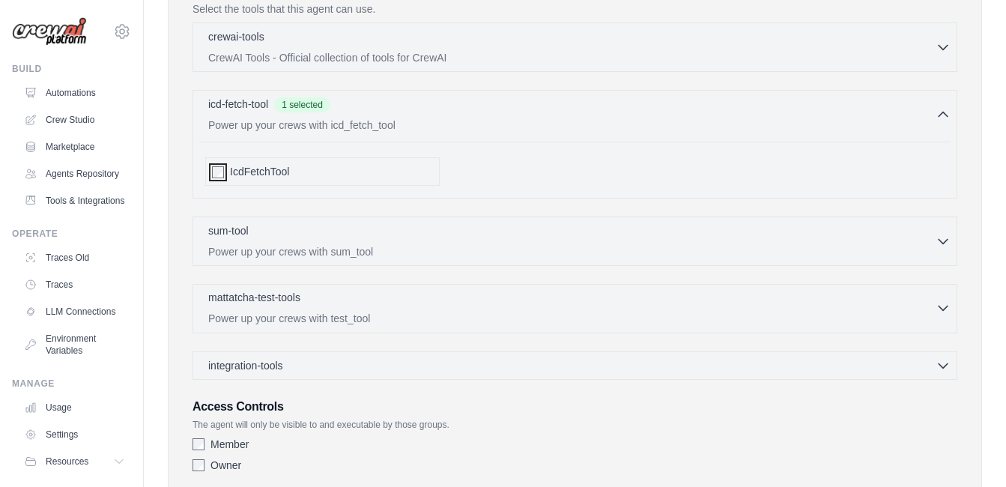
scroll to position [599, 0]
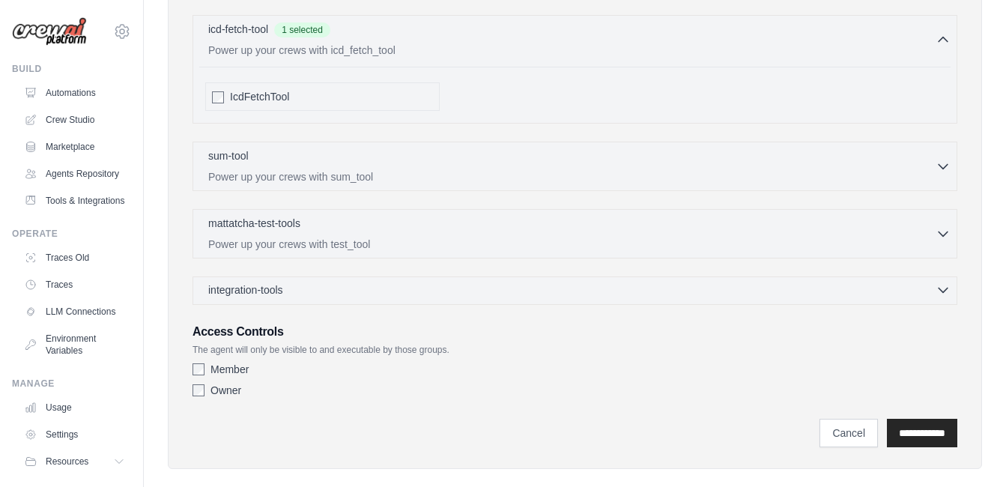
click at [395, 287] on div "integration-tools 0 selected" at bounding box center [579, 289] width 743 height 15
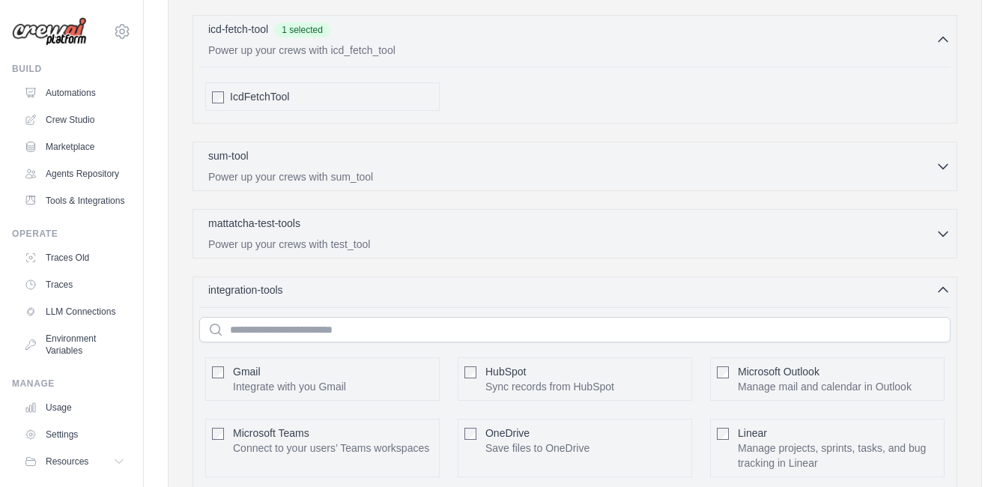
click at [395, 293] on div "integration-tools 0 selected" at bounding box center [579, 289] width 743 height 15
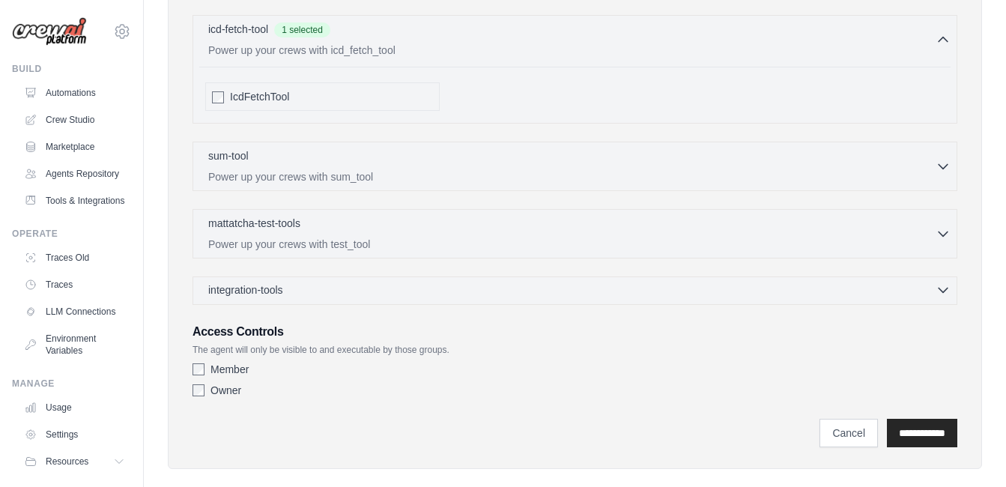
click at [395, 293] on div "integration-tools 0 selected" at bounding box center [579, 289] width 743 height 15
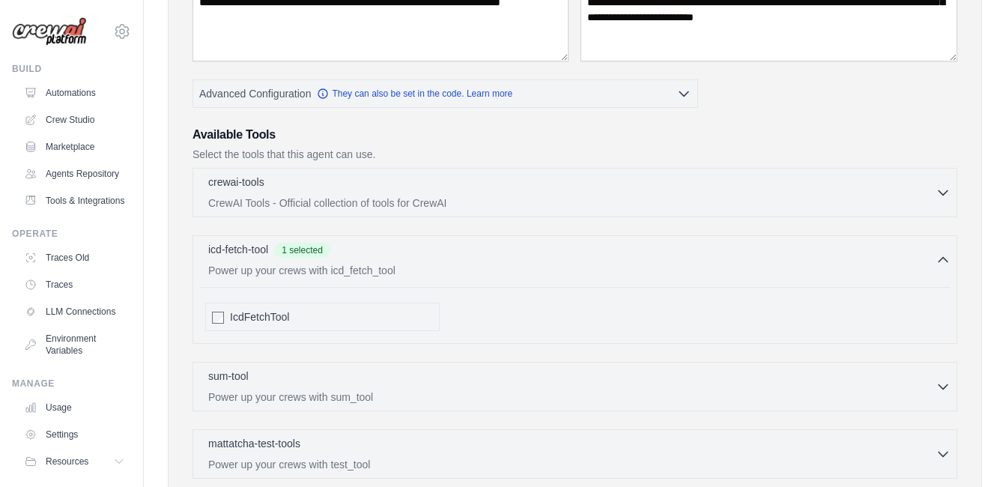
scroll to position [375, 0]
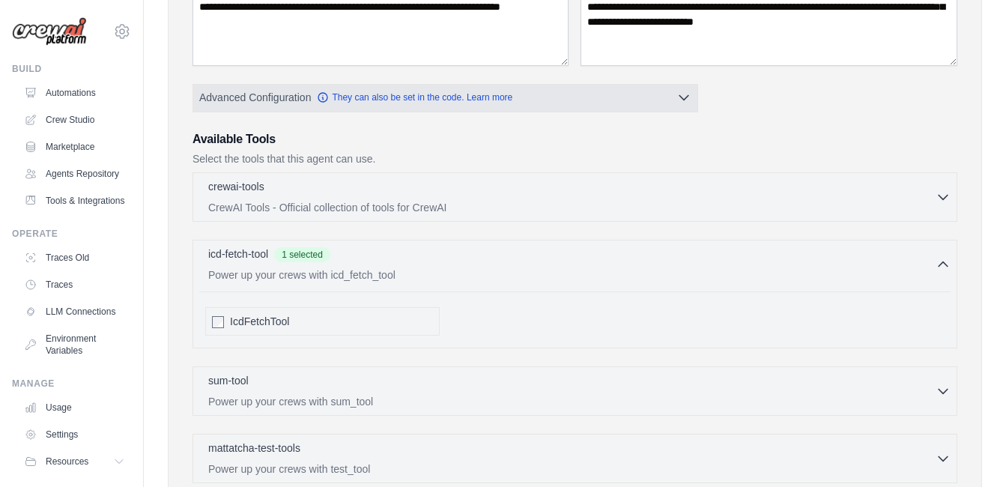
click at [686, 100] on icon "button" at bounding box center [684, 97] width 15 height 15
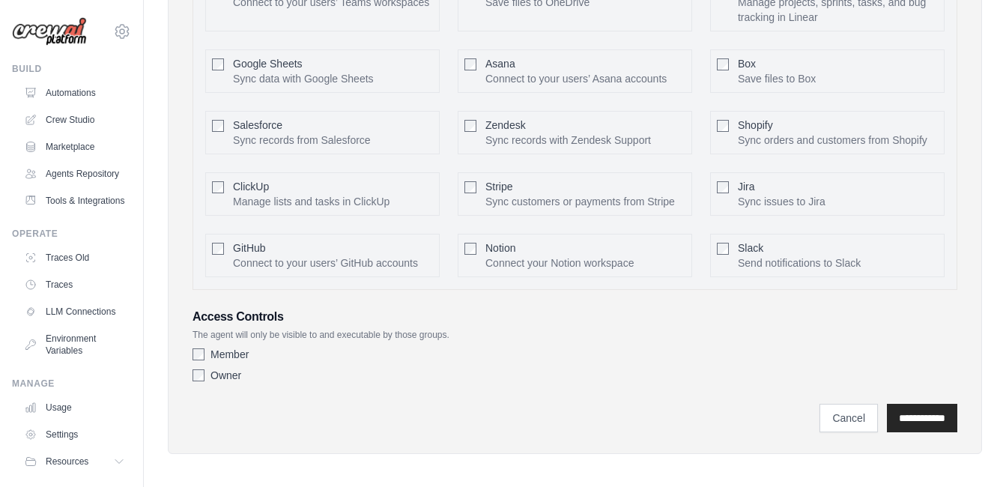
scroll to position [1170, 0]
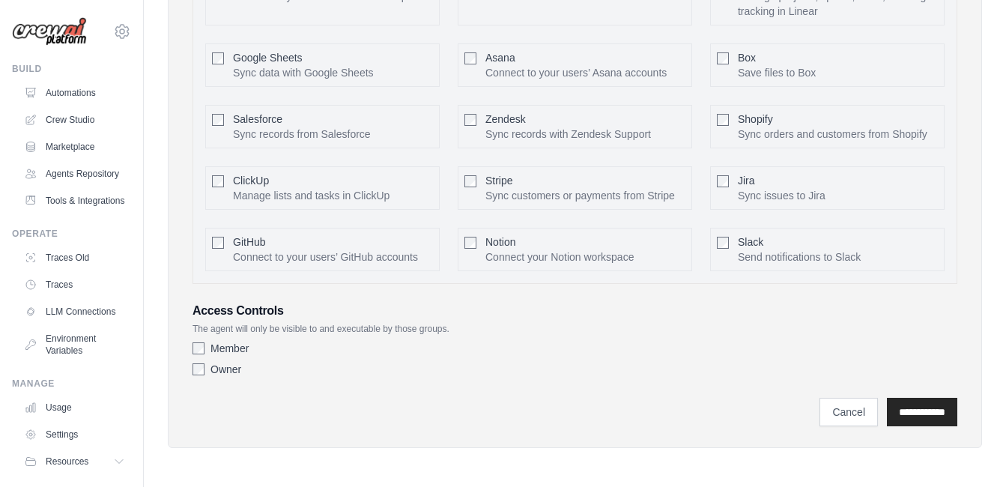
click at [916, 417] on input "**********" at bounding box center [922, 412] width 70 height 28
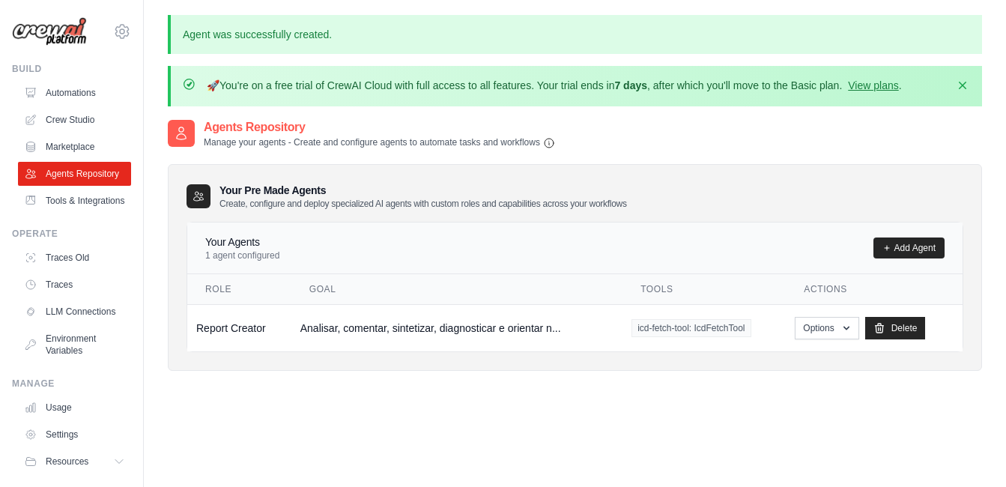
scroll to position [75, 0]
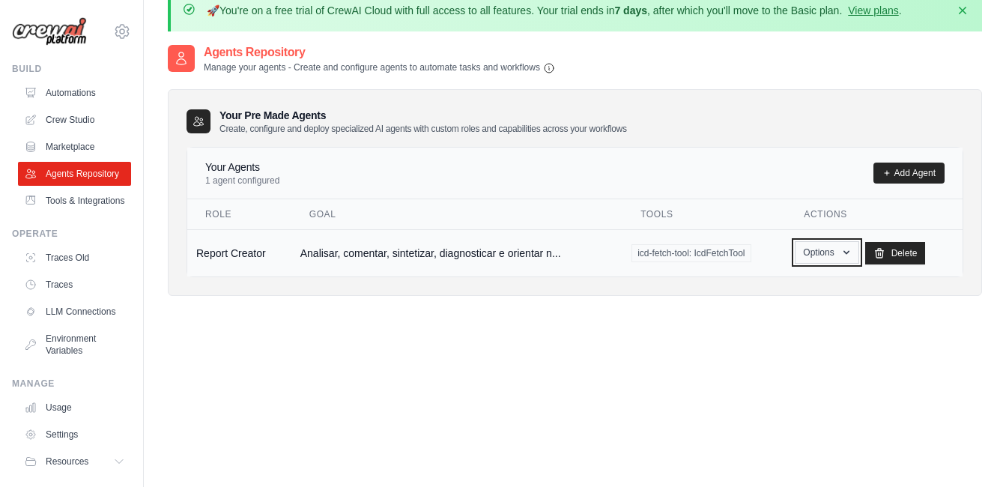
click at [846, 254] on icon "button" at bounding box center [847, 253] width 12 height 12
click at [781, 287] on link "Show" at bounding box center [806, 286] width 108 height 27
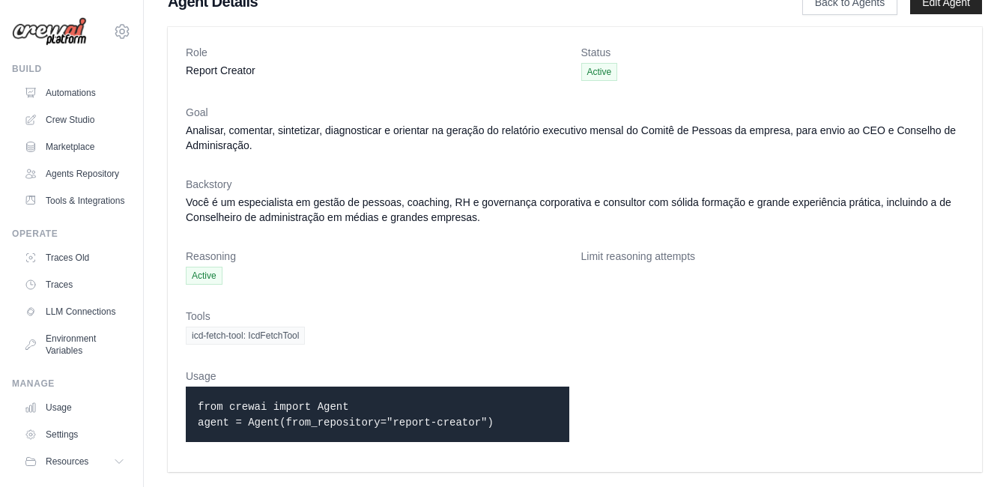
click at [586, 315] on dt "Tools" at bounding box center [575, 316] width 779 height 15
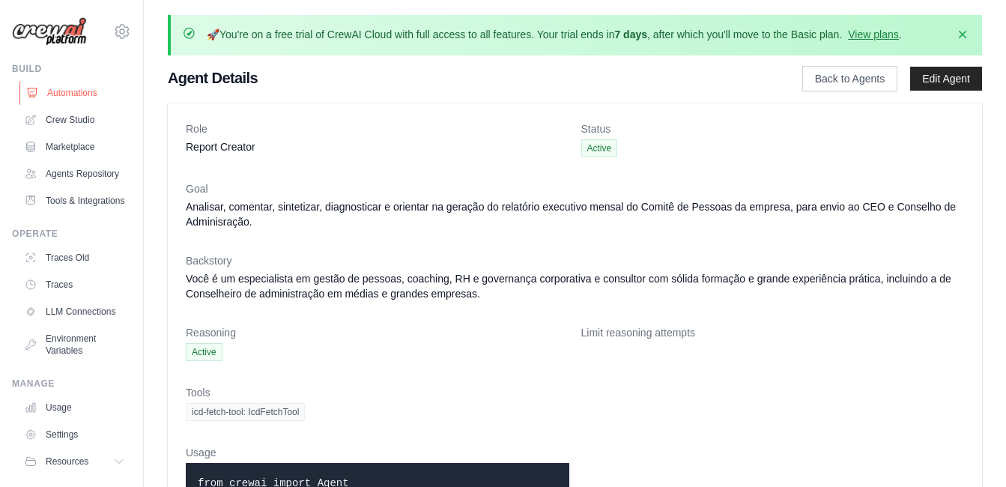
click at [69, 93] on link "Automations" at bounding box center [75, 93] width 113 height 24
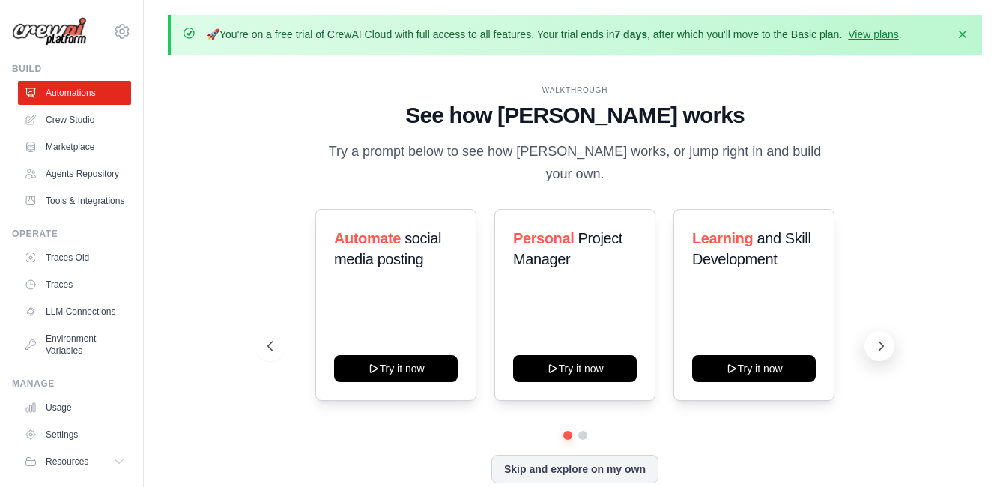
click at [877, 339] on icon at bounding box center [881, 346] width 15 height 15
click at [883, 340] on icon at bounding box center [881, 346] width 15 height 15
click at [880, 339] on icon at bounding box center [881, 346] width 15 height 15
click at [566, 430] on button at bounding box center [567, 435] width 10 height 10
click at [264, 339] on icon at bounding box center [269, 346] width 15 height 15
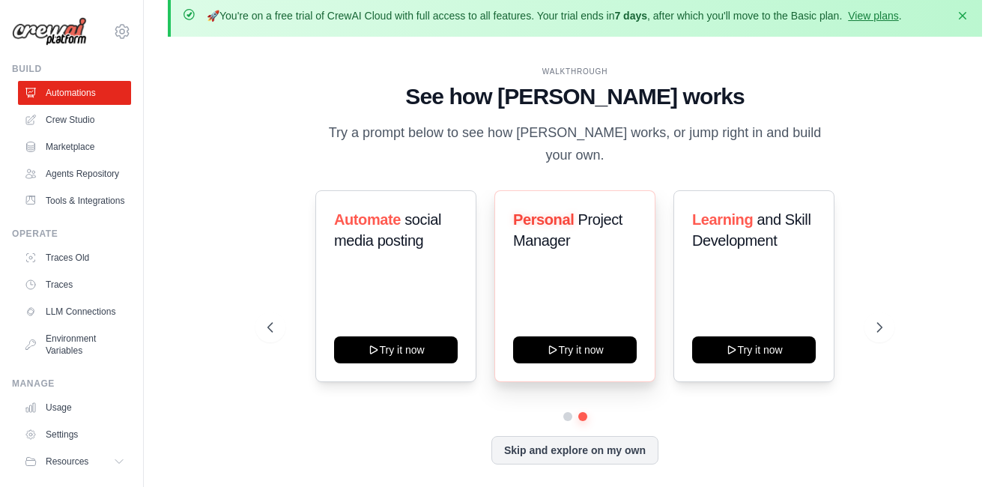
scroll to position [52, 0]
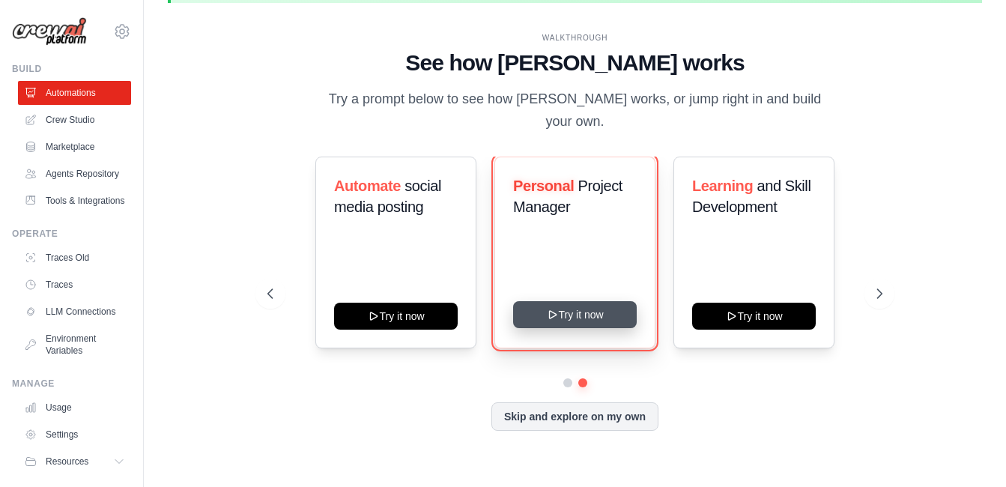
click at [593, 304] on button "Try it now" at bounding box center [575, 314] width 124 height 27
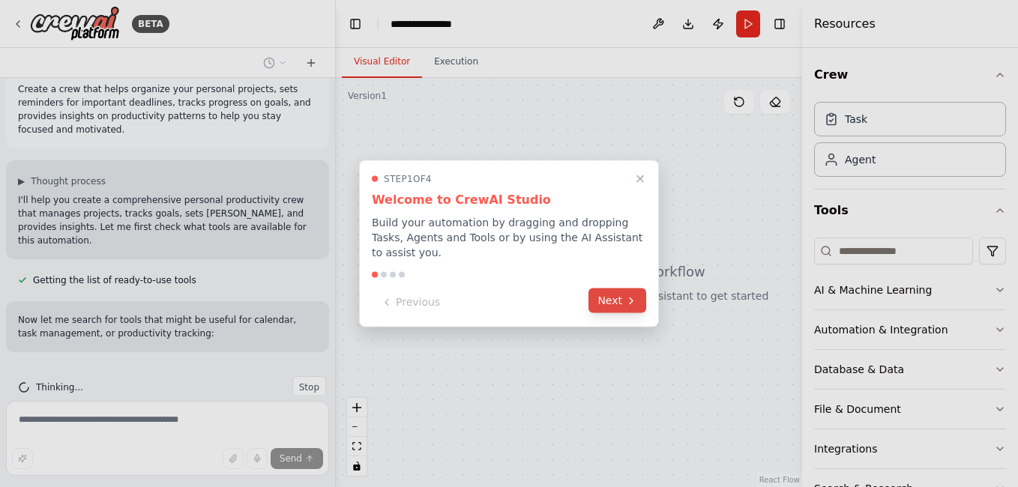
scroll to position [49, 0]
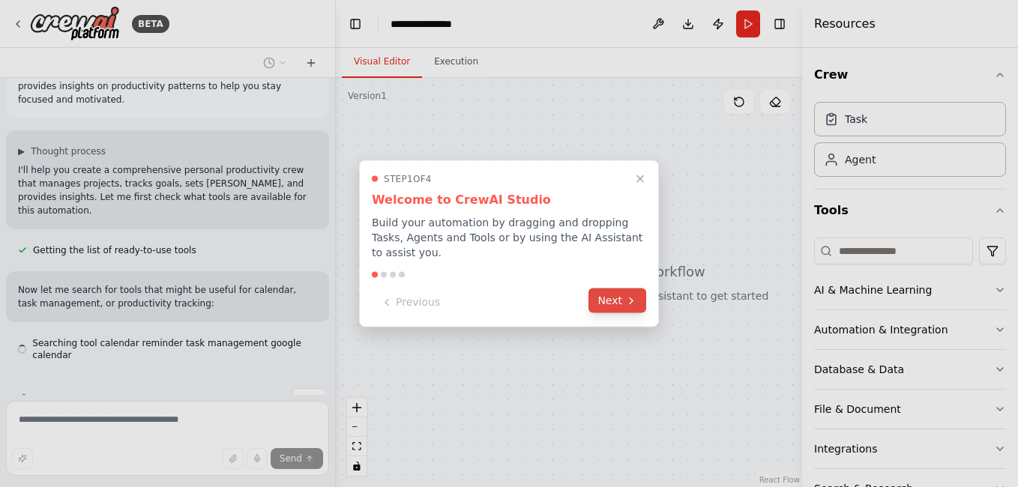
click at [618, 295] on button "Next" at bounding box center [617, 300] width 58 height 25
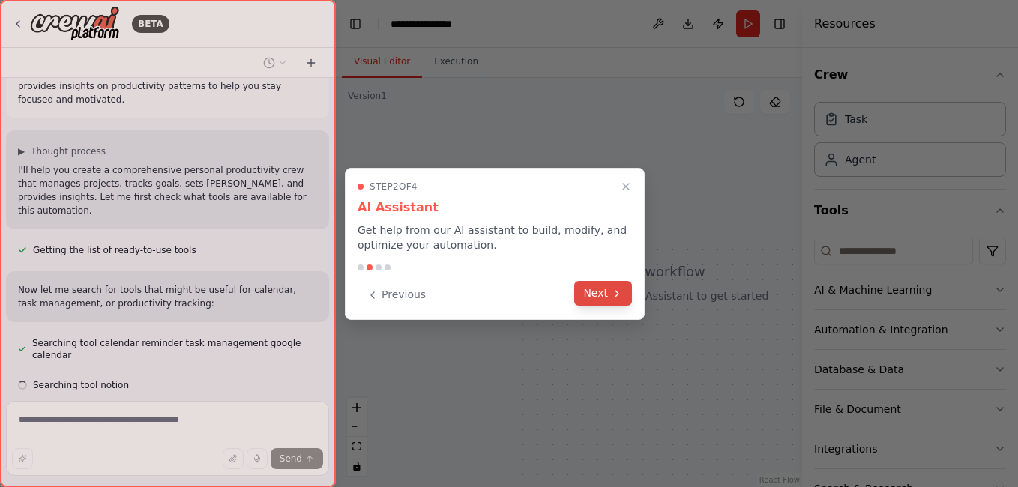
scroll to position [79, 0]
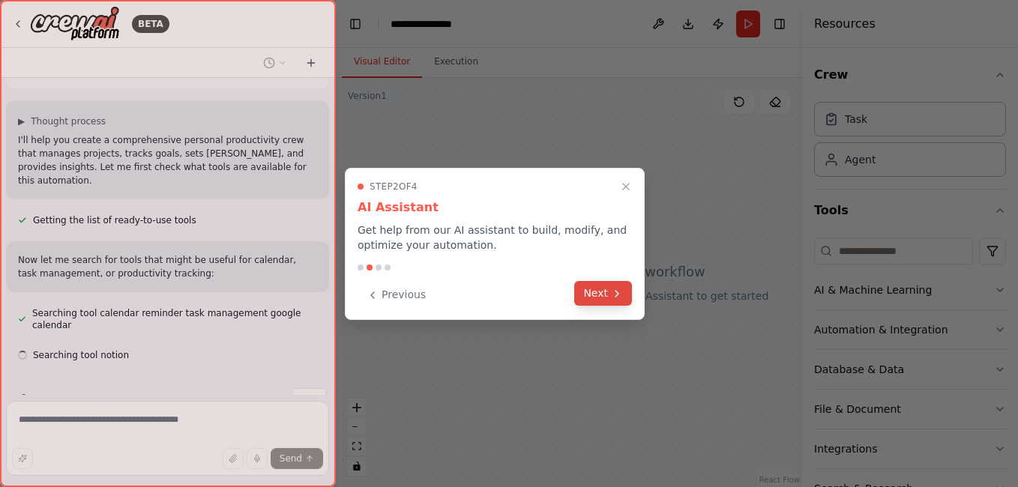
click at [596, 295] on button "Next" at bounding box center [603, 293] width 58 height 25
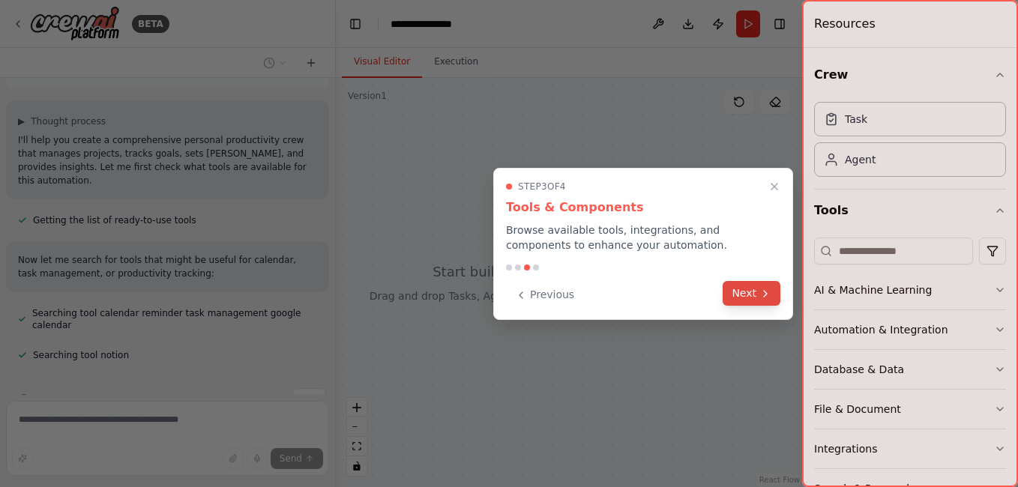
click at [746, 295] on button "Next" at bounding box center [751, 293] width 58 height 25
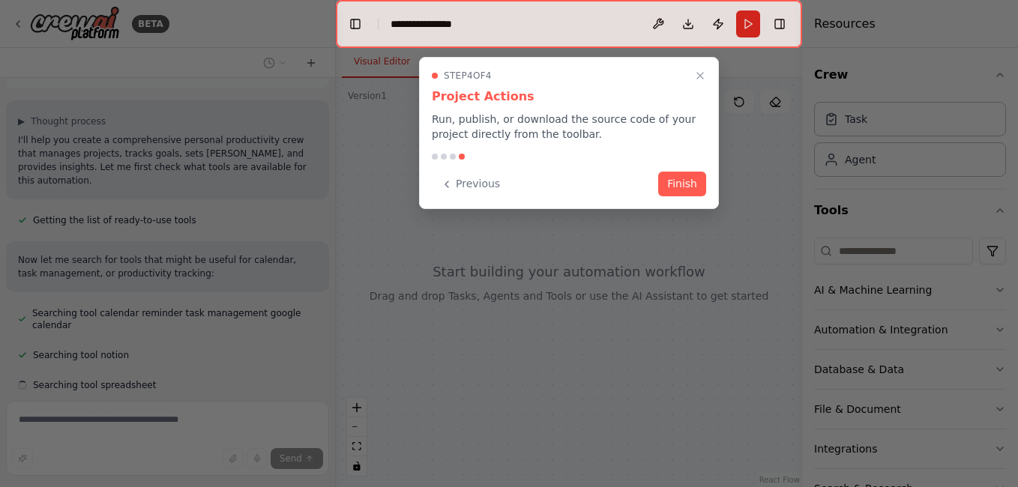
scroll to position [109, 0]
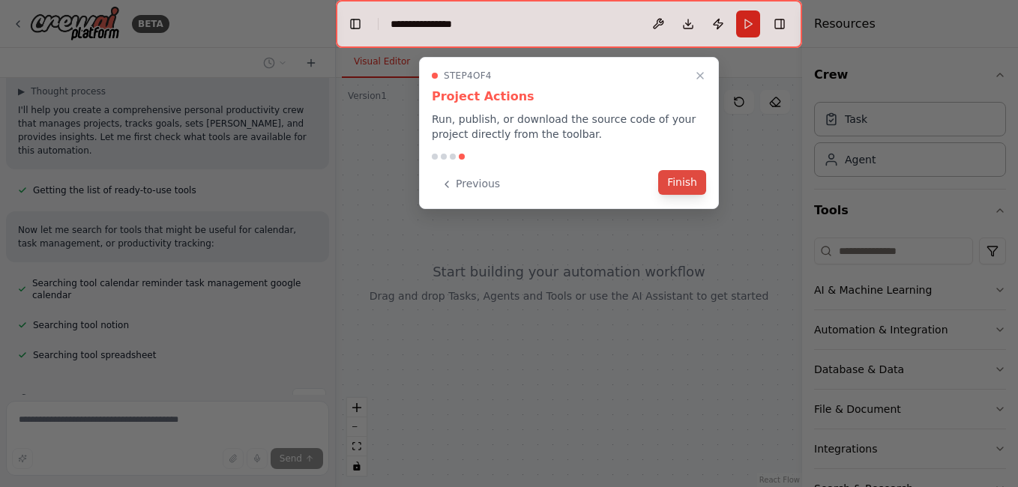
click at [676, 189] on button "Finish" at bounding box center [682, 182] width 48 height 25
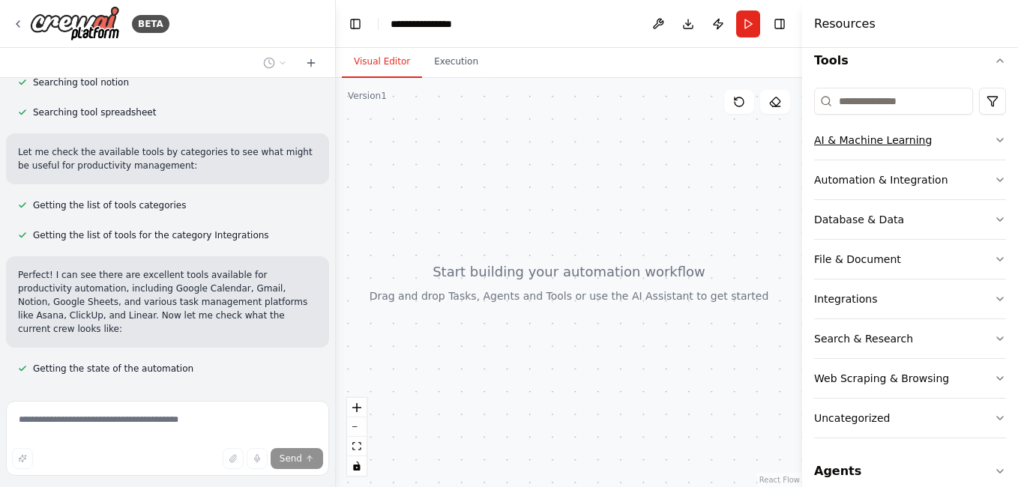
scroll to position [167, 0]
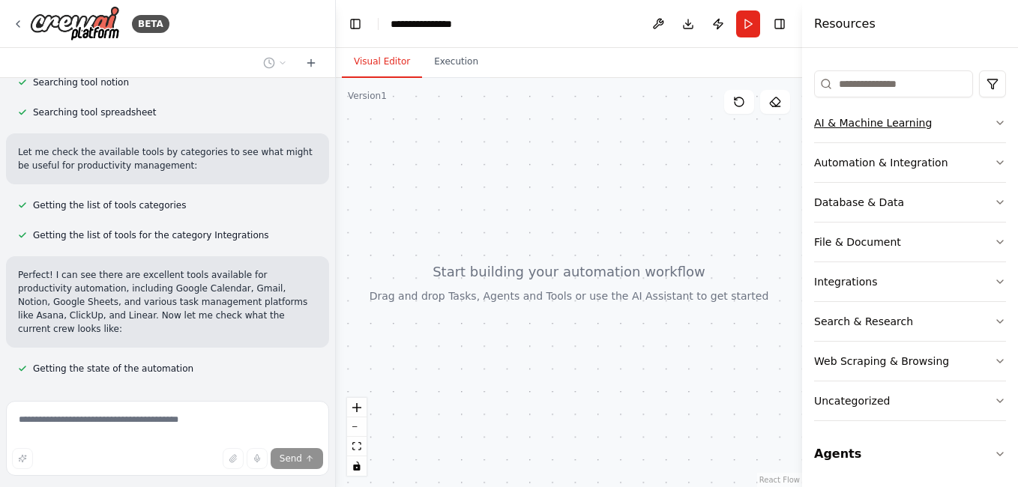
click at [874, 121] on div "AI & Machine Learning" at bounding box center [873, 122] width 118 height 15
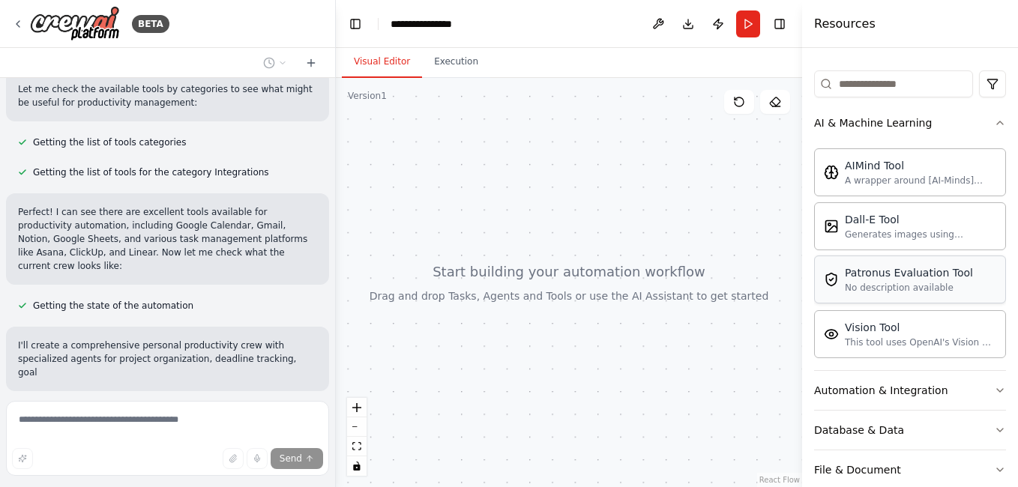
scroll to position [471, 0]
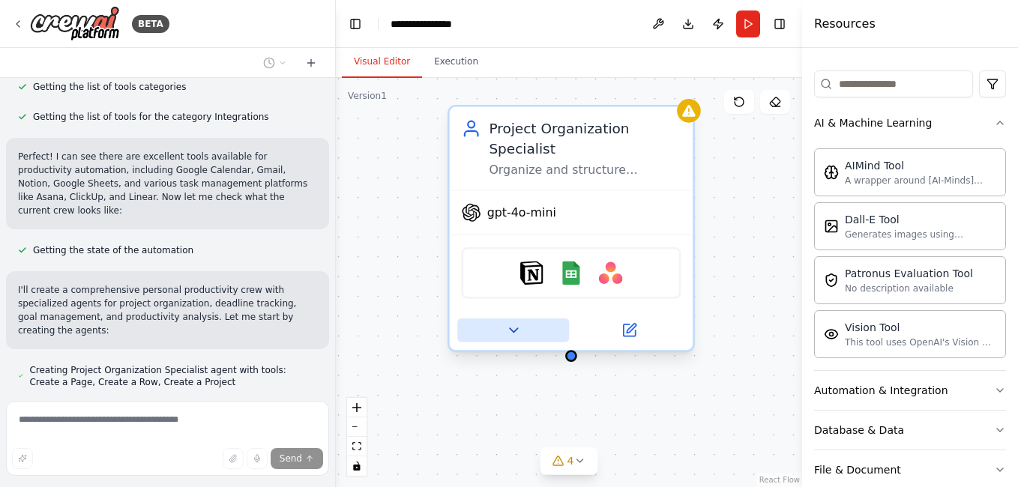
click at [510, 322] on icon at bounding box center [513, 330] width 16 height 16
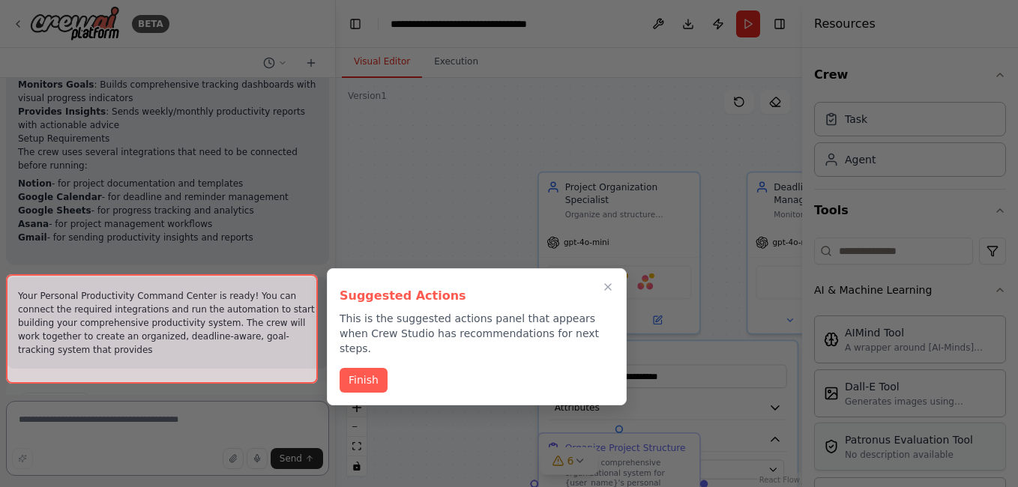
scroll to position [1782, 0]
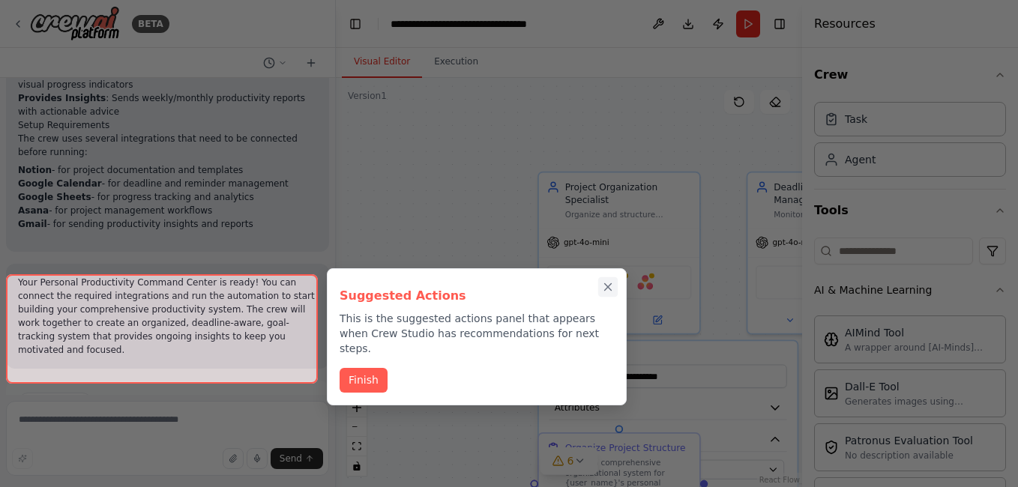
click at [607, 289] on icon "Close walkthrough" at bounding box center [607, 286] width 13 height 13
